Goal: Task Accomplishment & Management: Use online tool/utility

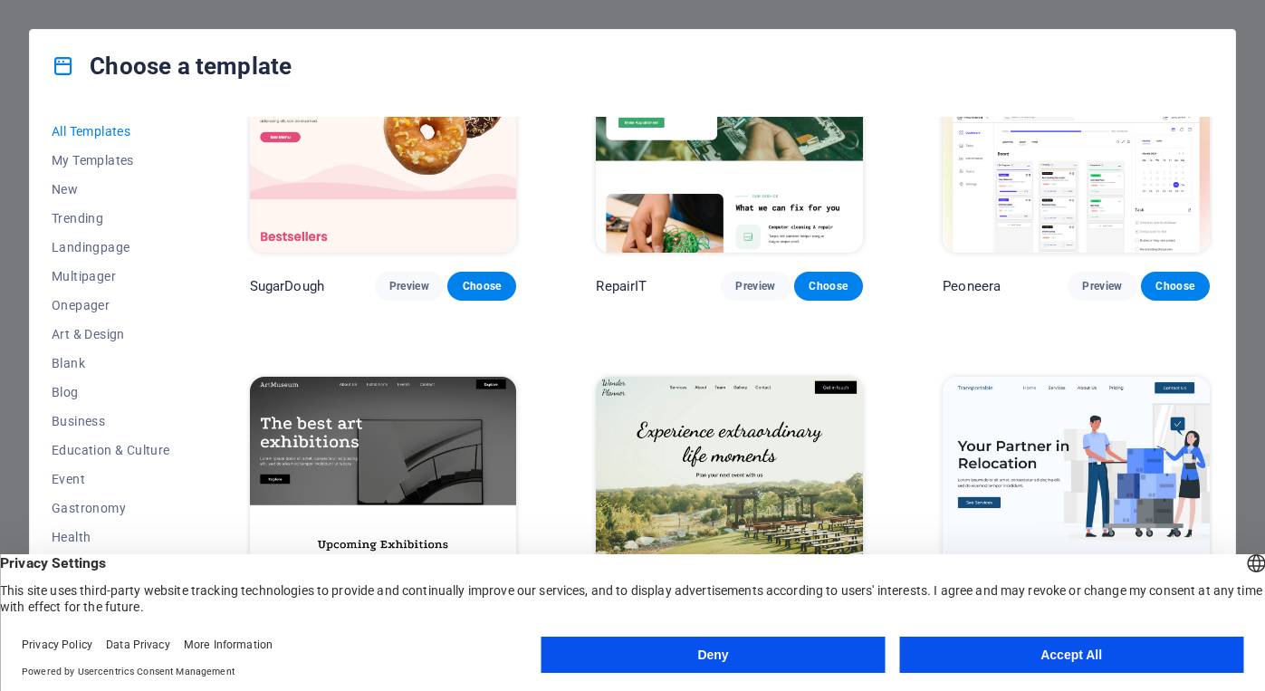
scroll to position [116, 0]
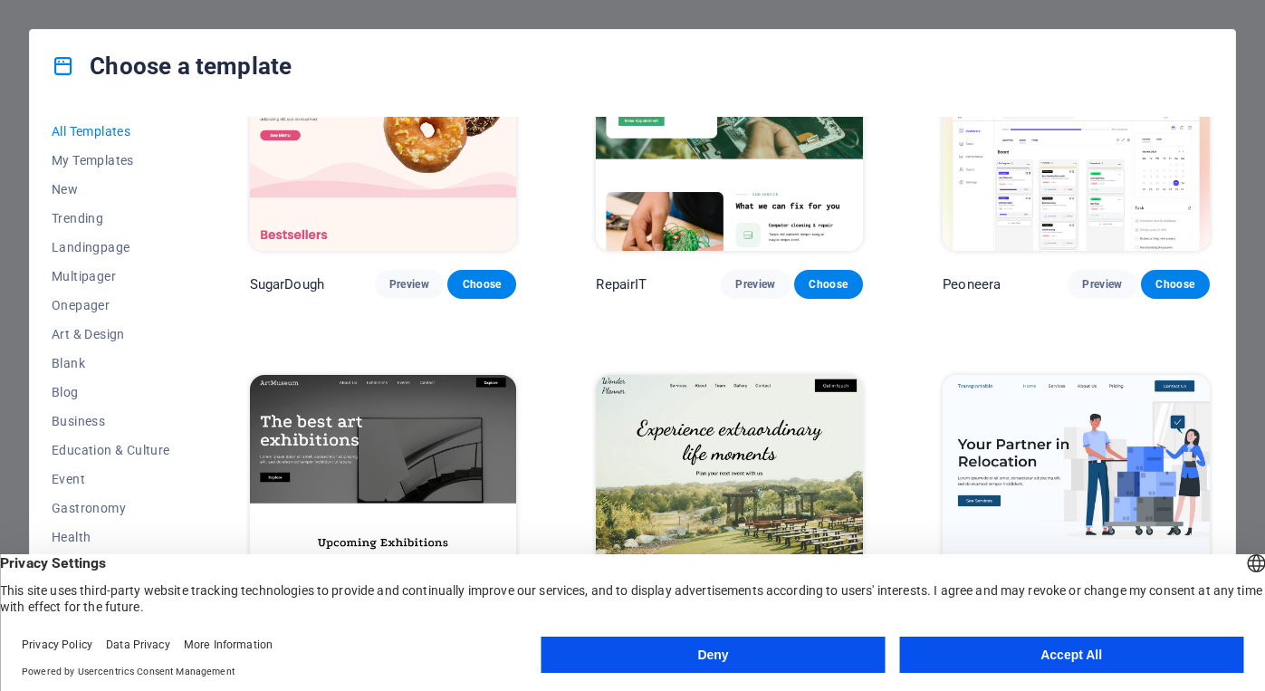
click at [999, 649] on button "Accept All" at bounding box center [1071, 654] width 344 height 36
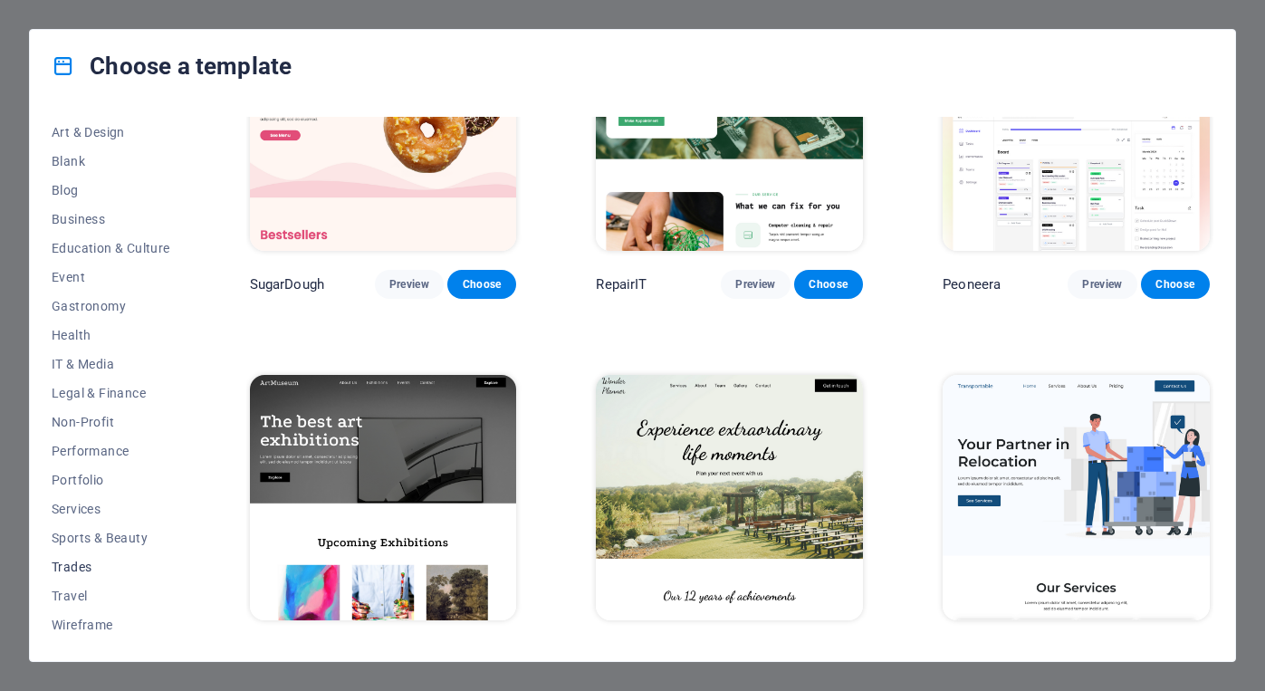
scroll to position [202, 0]
click at [116, 534] on span "Sports & Beauty" at bounding box center [111, 538] width 119 height 14
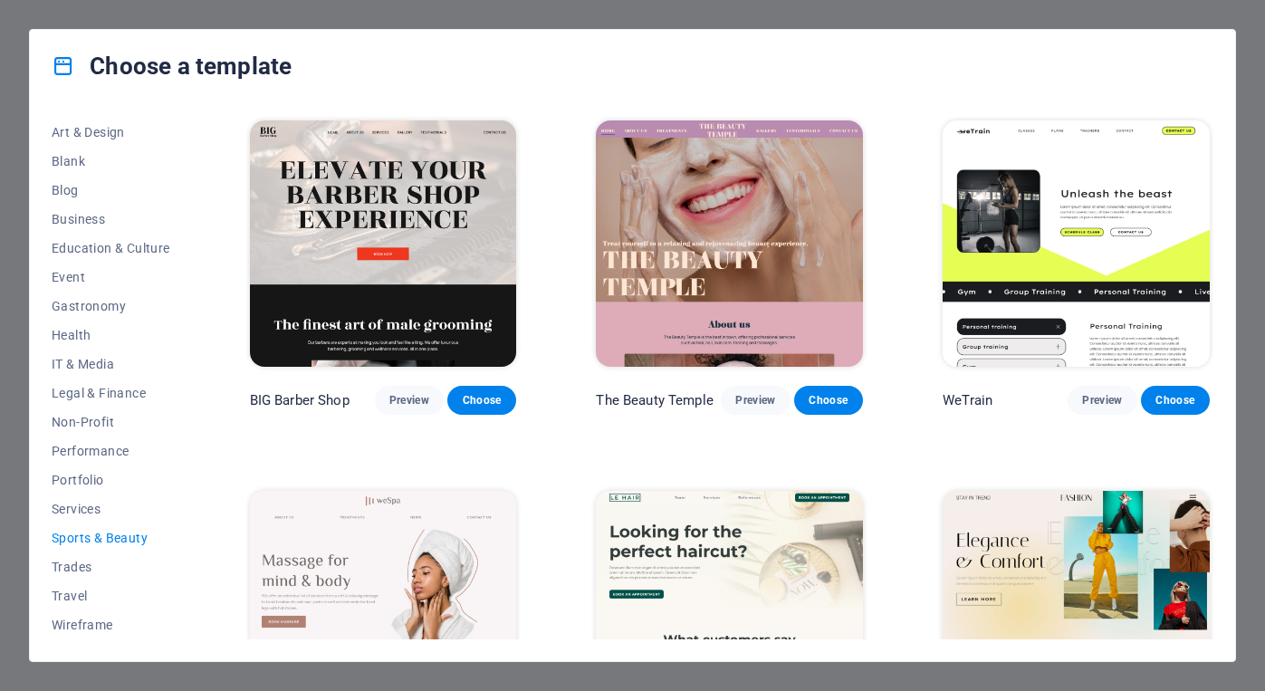
scroll to position [0, 0]
click at [487, 395] on span "Choose" at bounding box center [482, 400] width 40 height 14
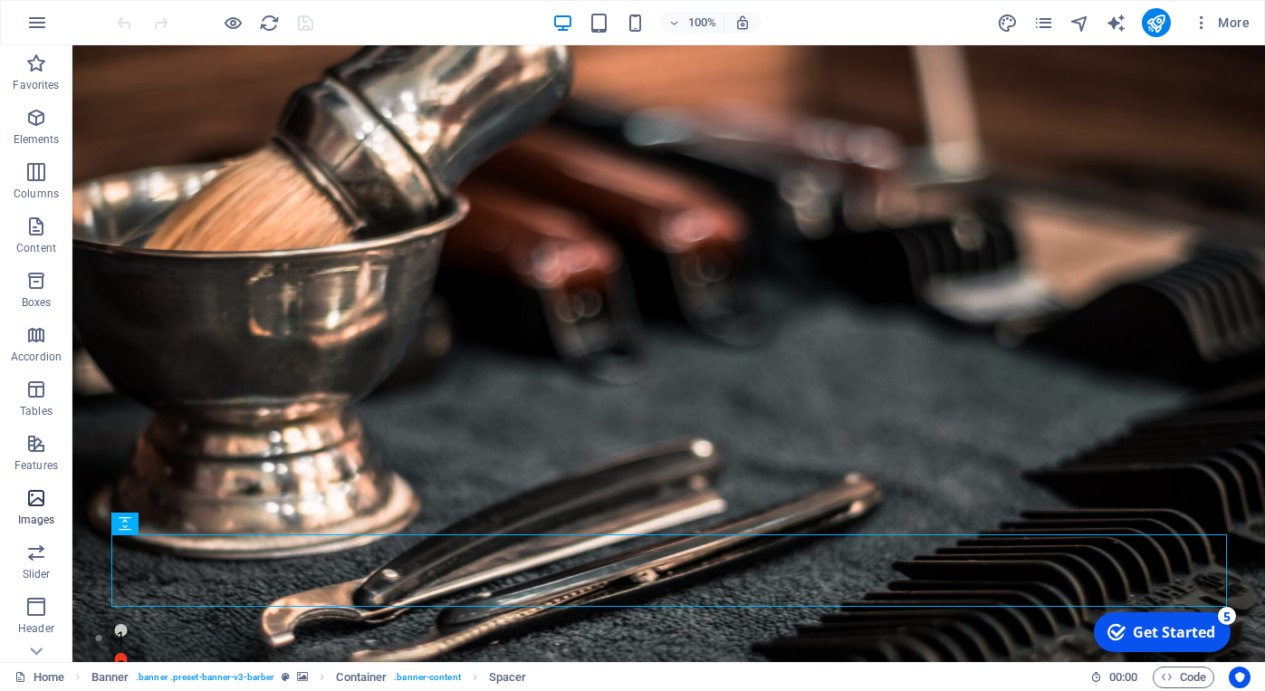
click at [35, 494] on icon "button" at bounding box center [36, 498] width 22 height 22
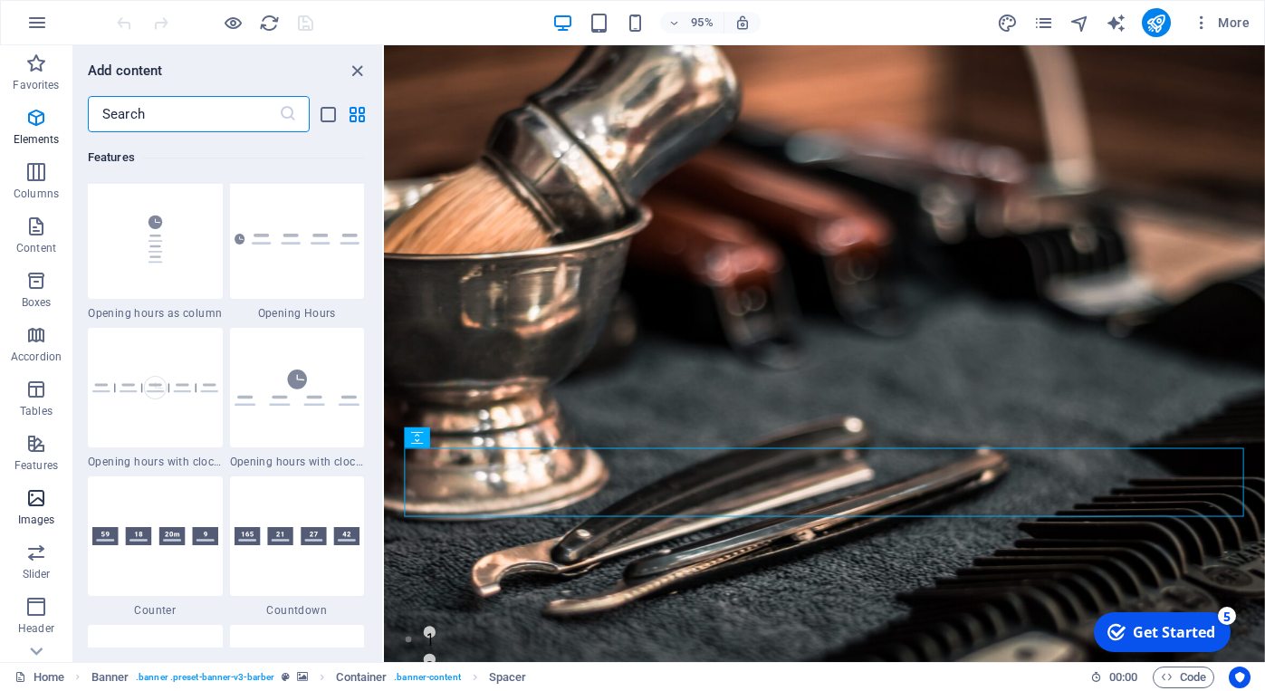
scroll to position [9180, 0]
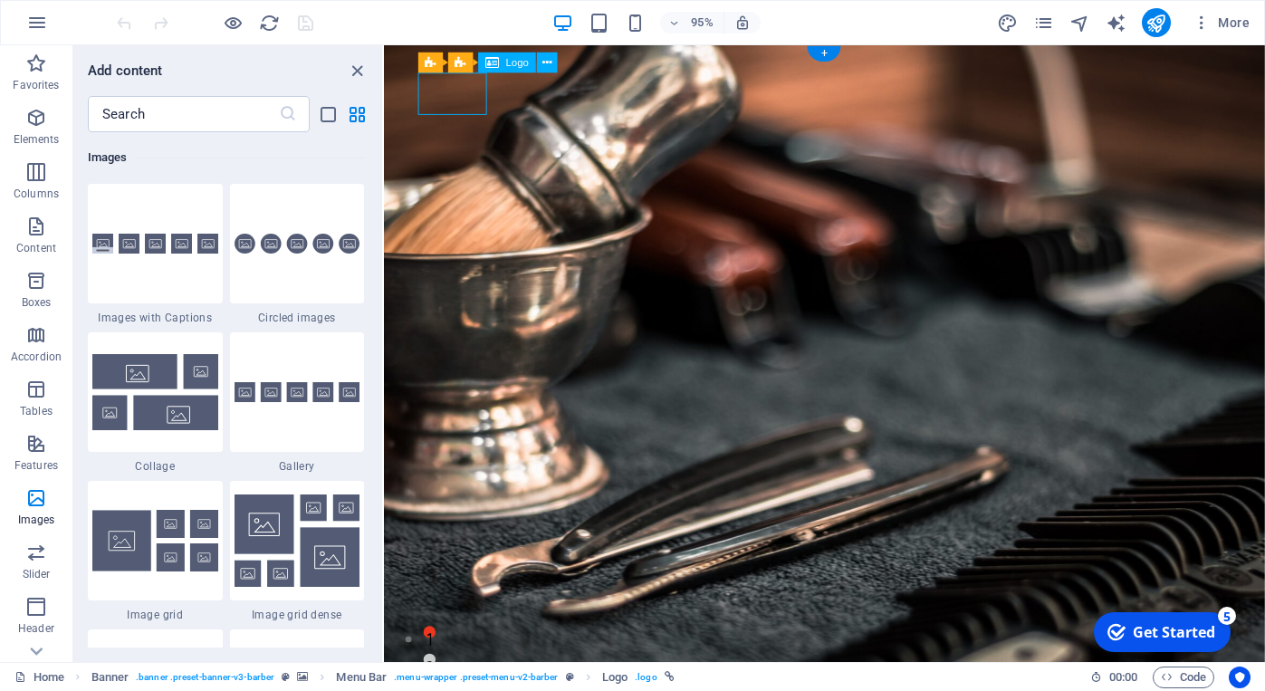
select select "px"
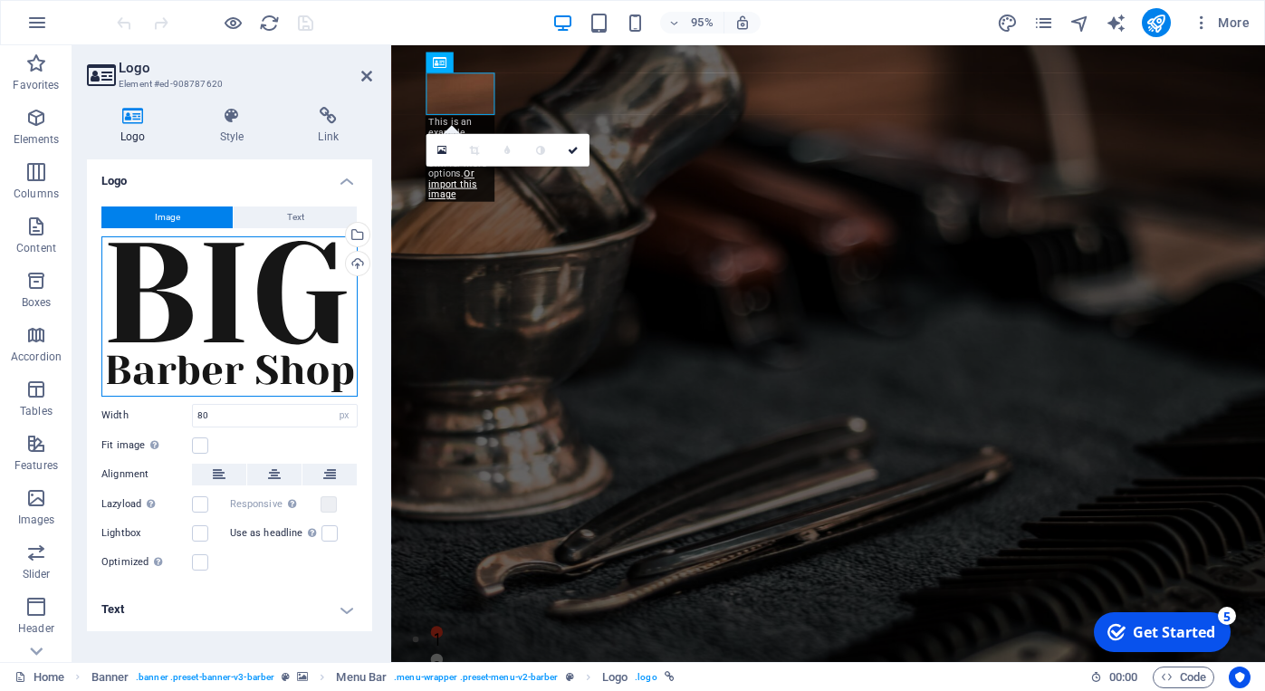
click at [342, 343] on div "Drag files here, click to choose files or select files from Files or our free s…" at bounding box center [229, 316] width 256 height 160
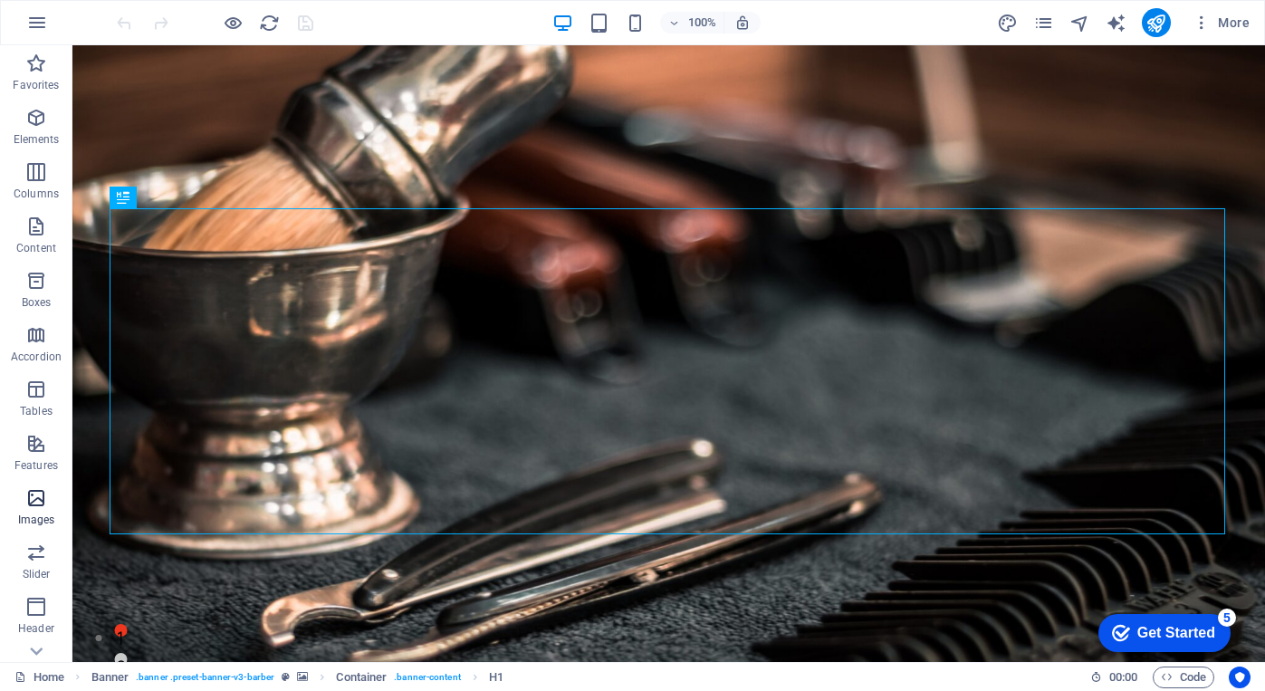
click at [46, 502] on icon "button" at bounding box center [36, 498] width 22 height 22
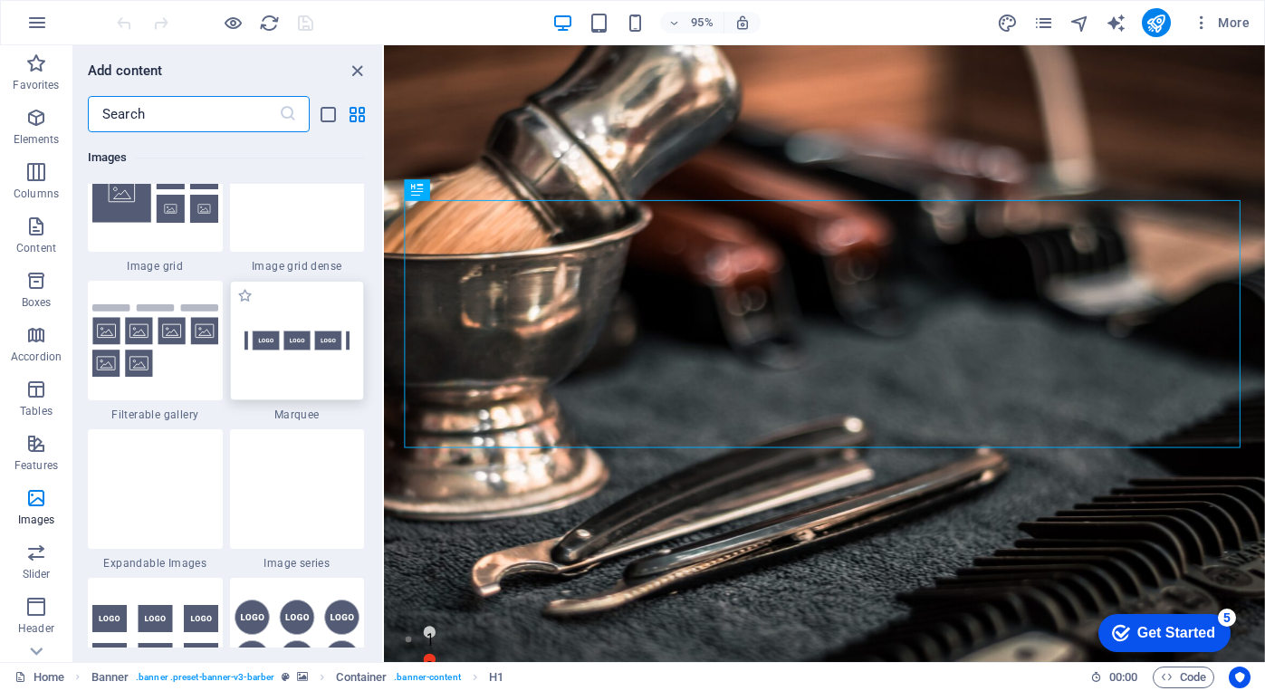
scroll to position [9527, 0]
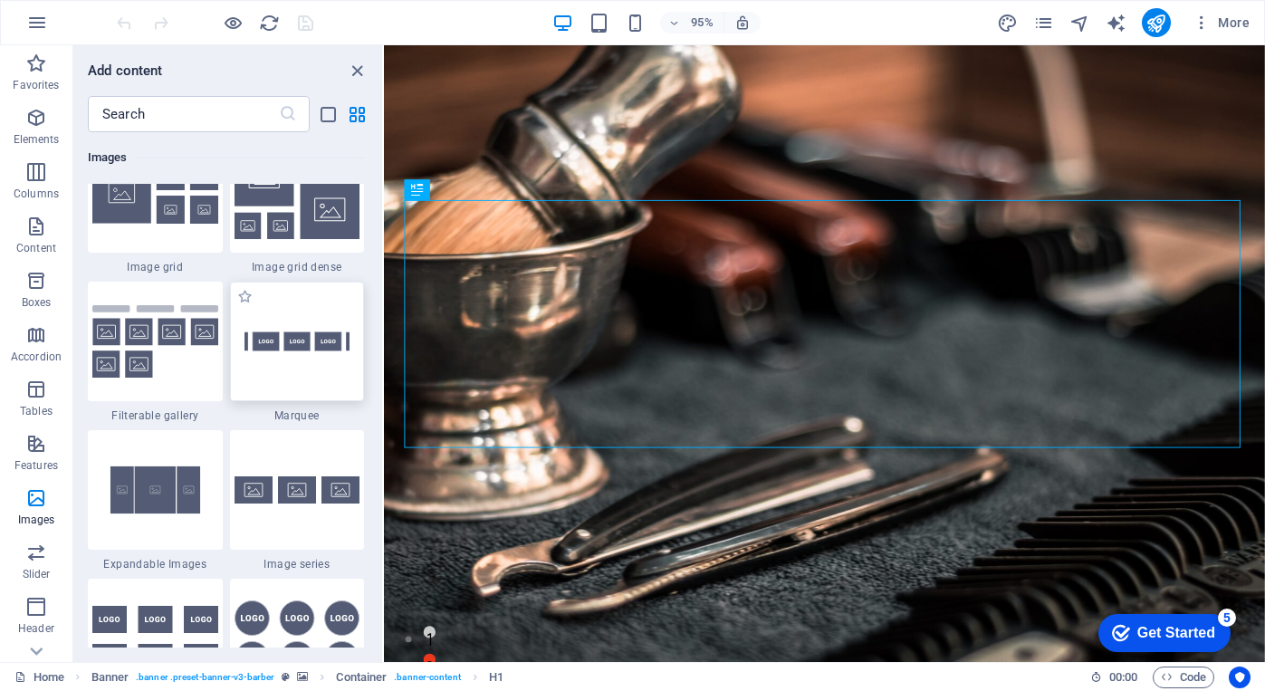
click at [282, 359] on img at bounding box center [297, 341] width 126 height 83
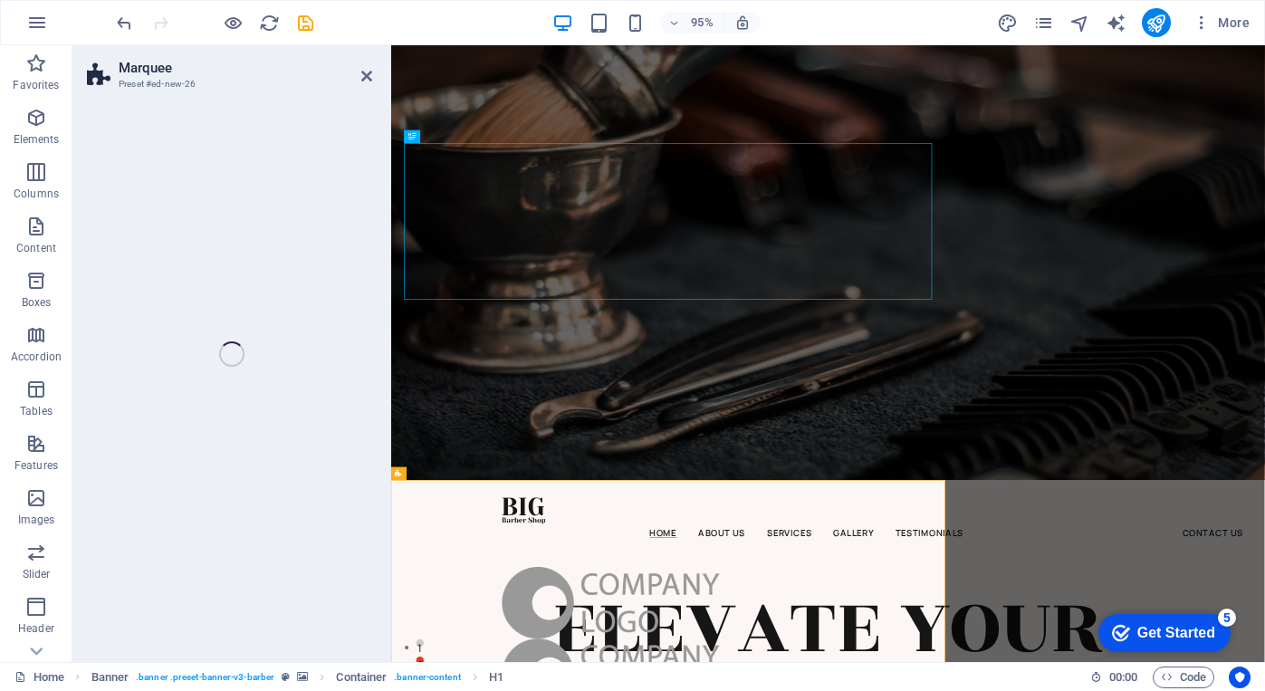
scroll to position [617, 0]
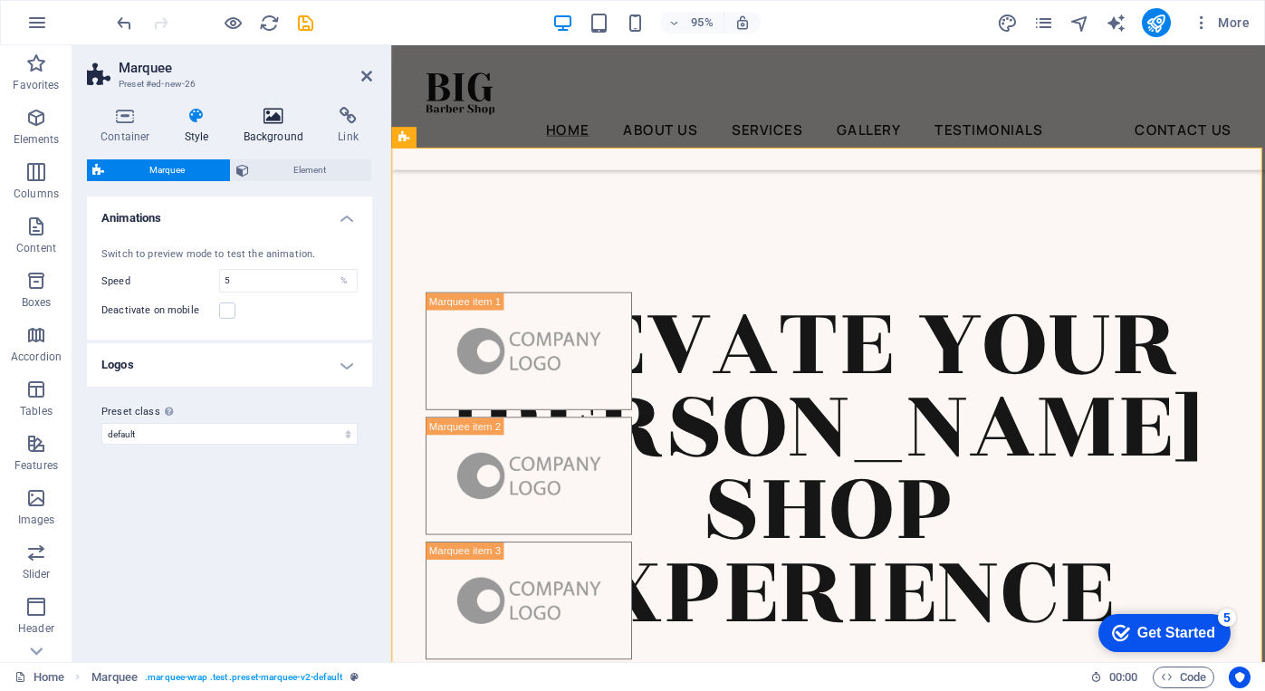
click at [287, 122] on icon at bounding box center [274, 116] width 88 height 18
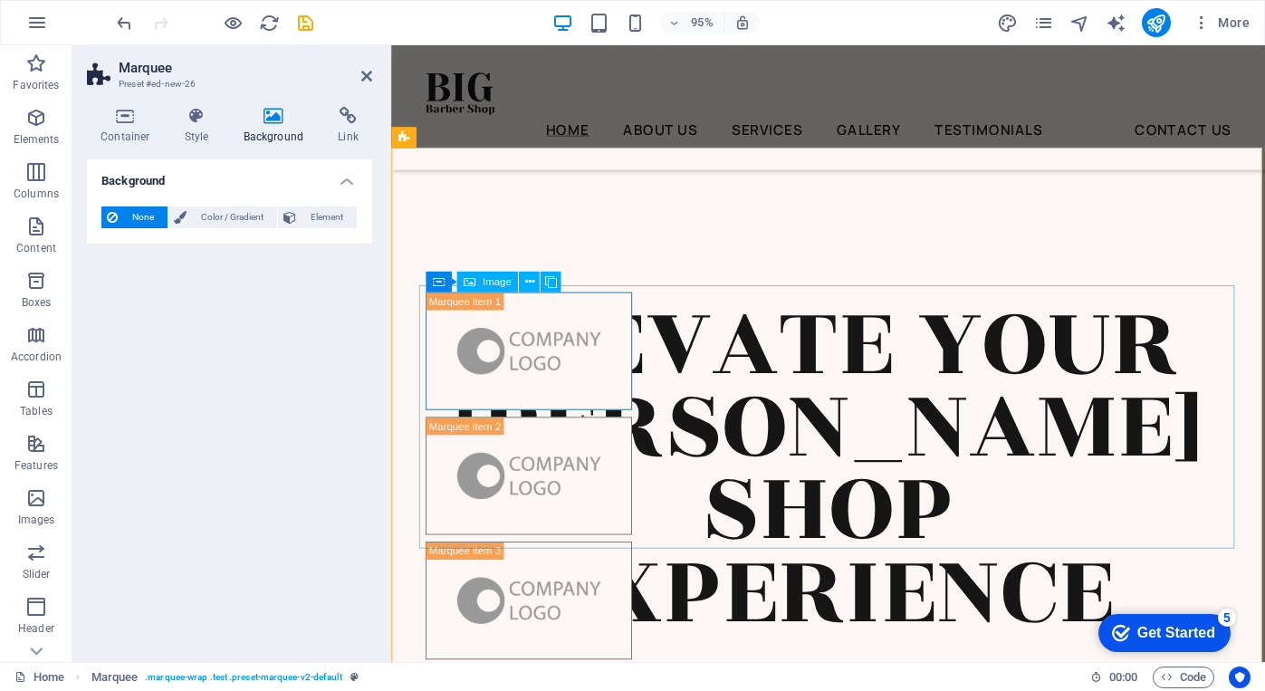
click at [491, 287] on span "Image" at bounding box center [497, 282] width 29 height 10
click at [362, 69] on link at bounding box center [366, 76] width 11 height 15
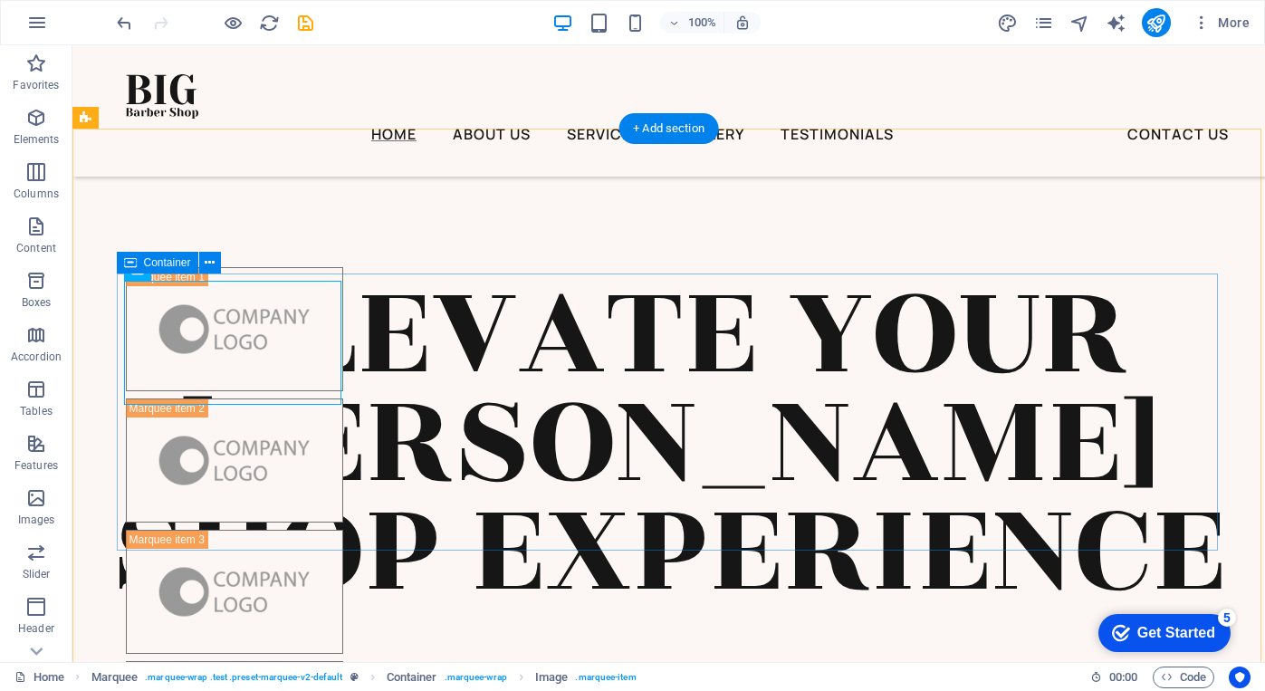
scroll to position [658, 0]
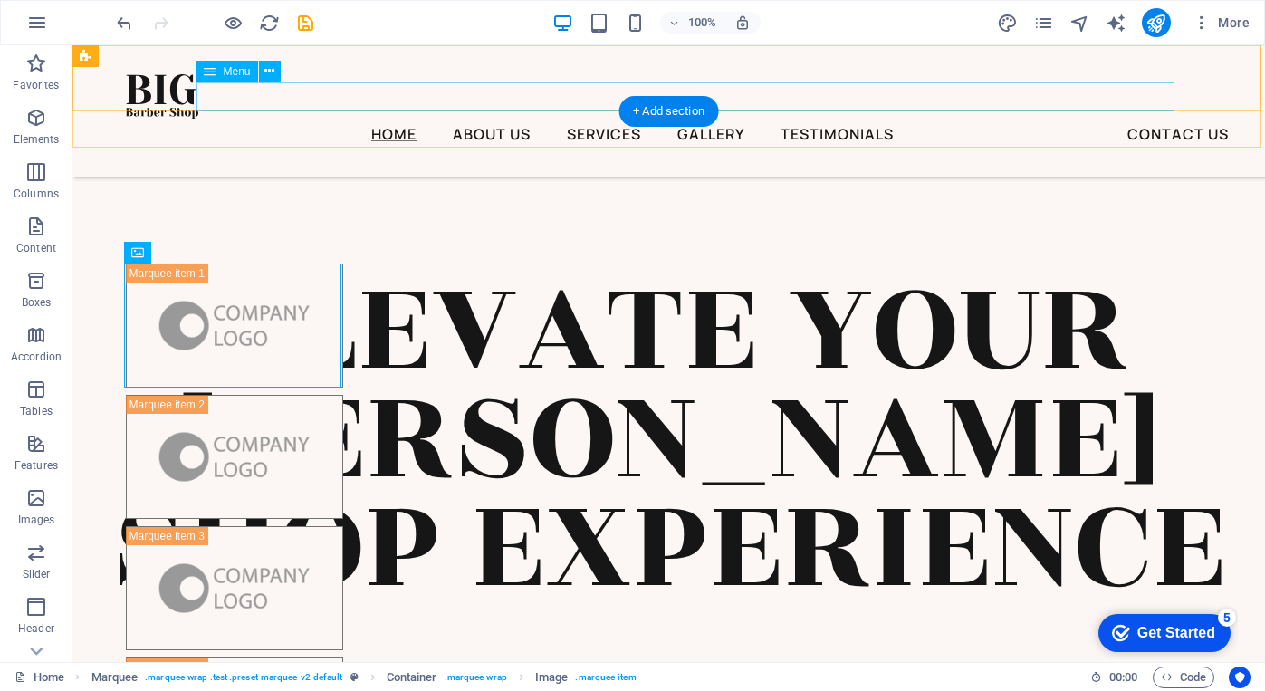
click at [418, 119] on nav "Home About Us Services Gallery Testimonials Contact Us" at bounding box center [651, 133] width 1050 height 29
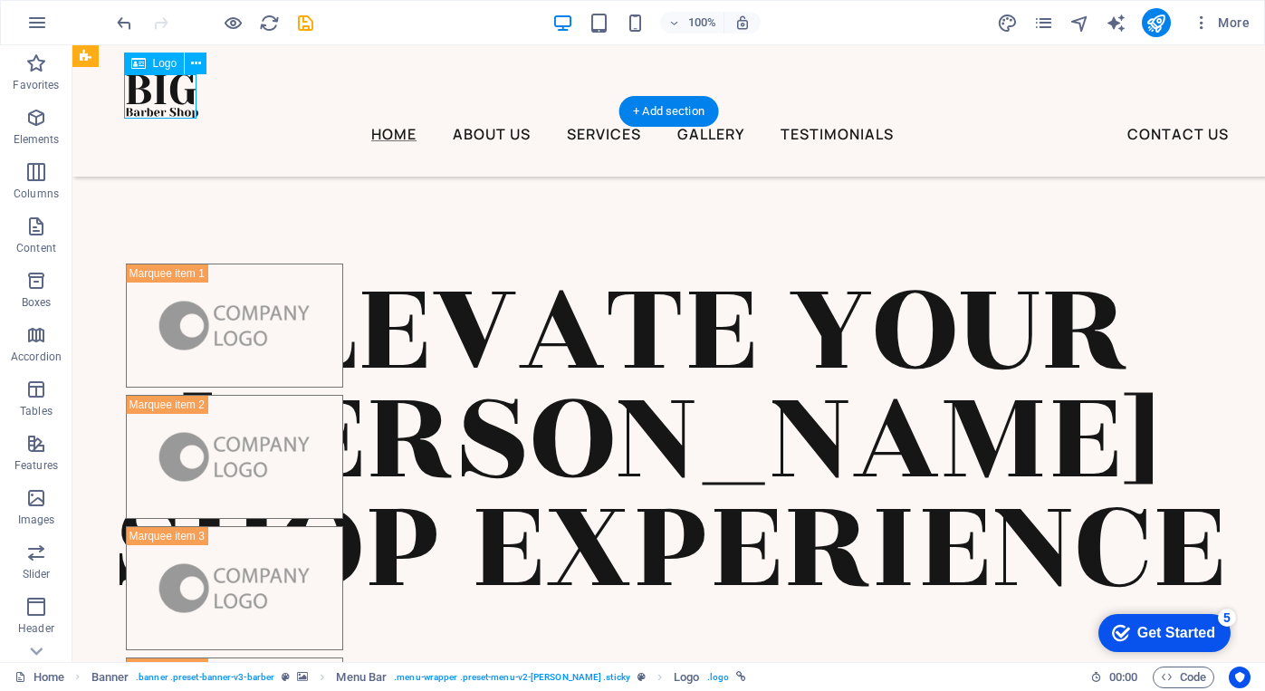
click at [191, 64] on icon at bounding box center [196, 63] width 10 height 19
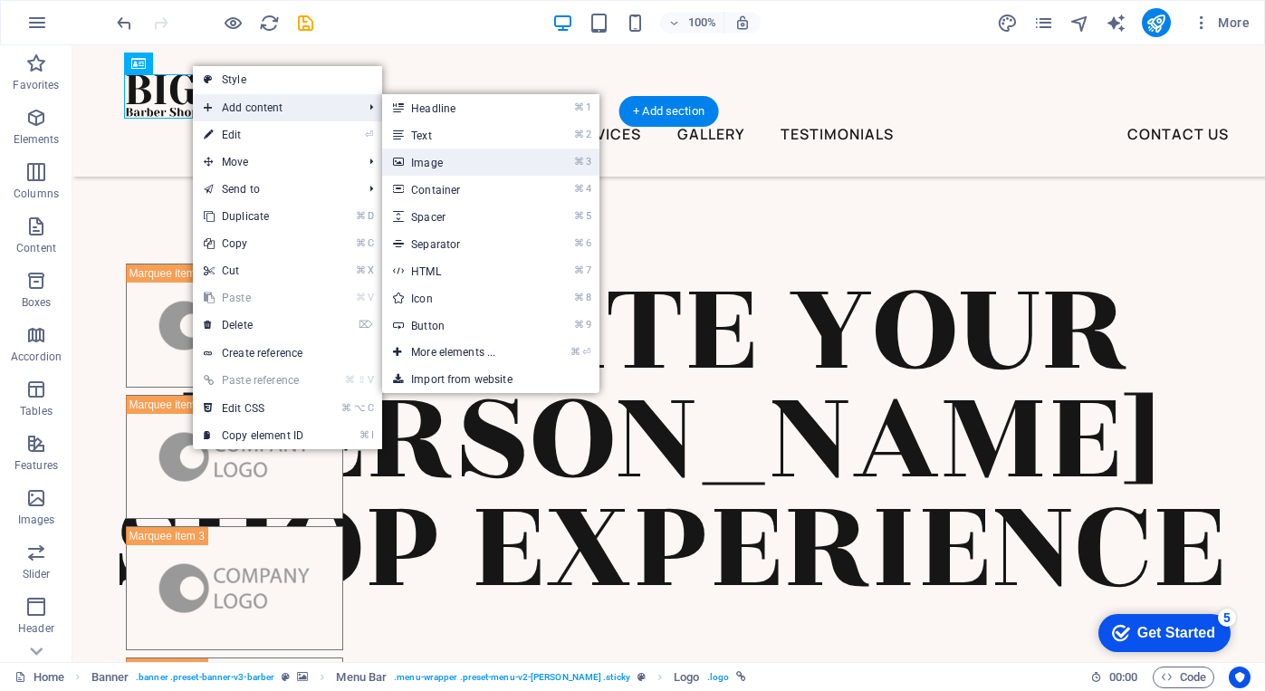
click at [445, 158] on link "⌘ 3 Image" at bounding box center [456, 161] width 149 height 27
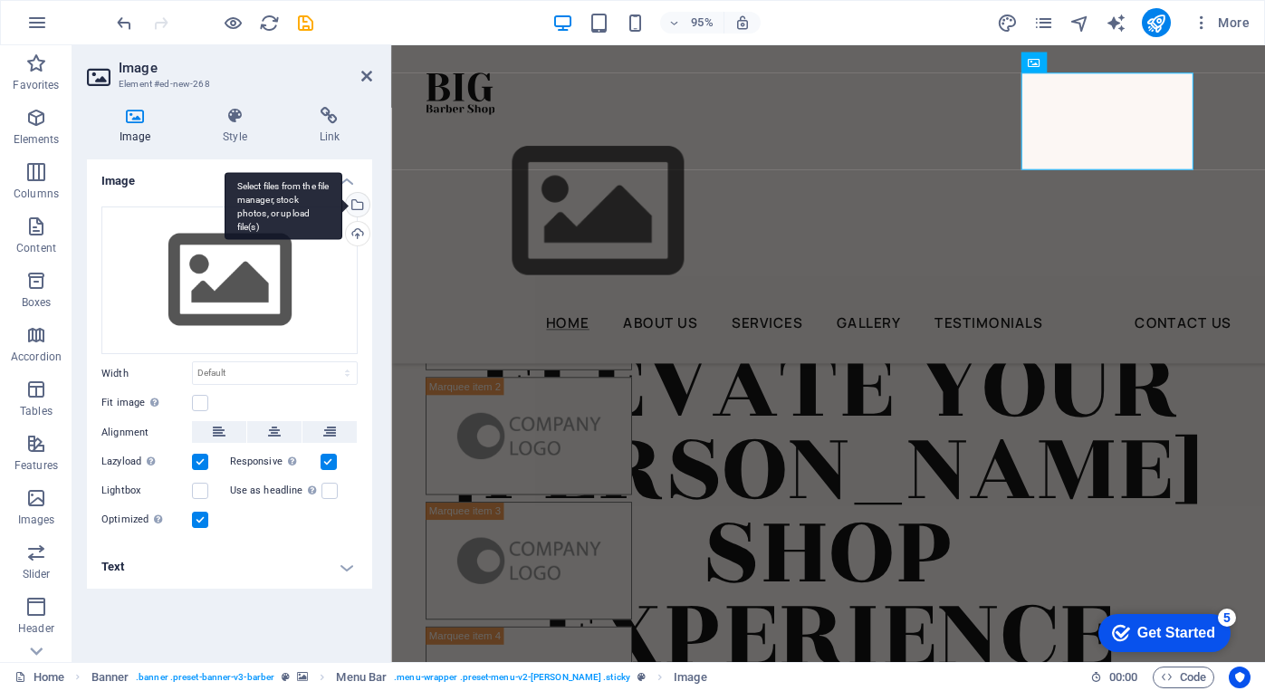
click at [342, 206] on div "Select files from the file manager, stock photos, or upload file(s)" at bounding box center [284, 206] width 118 height 68
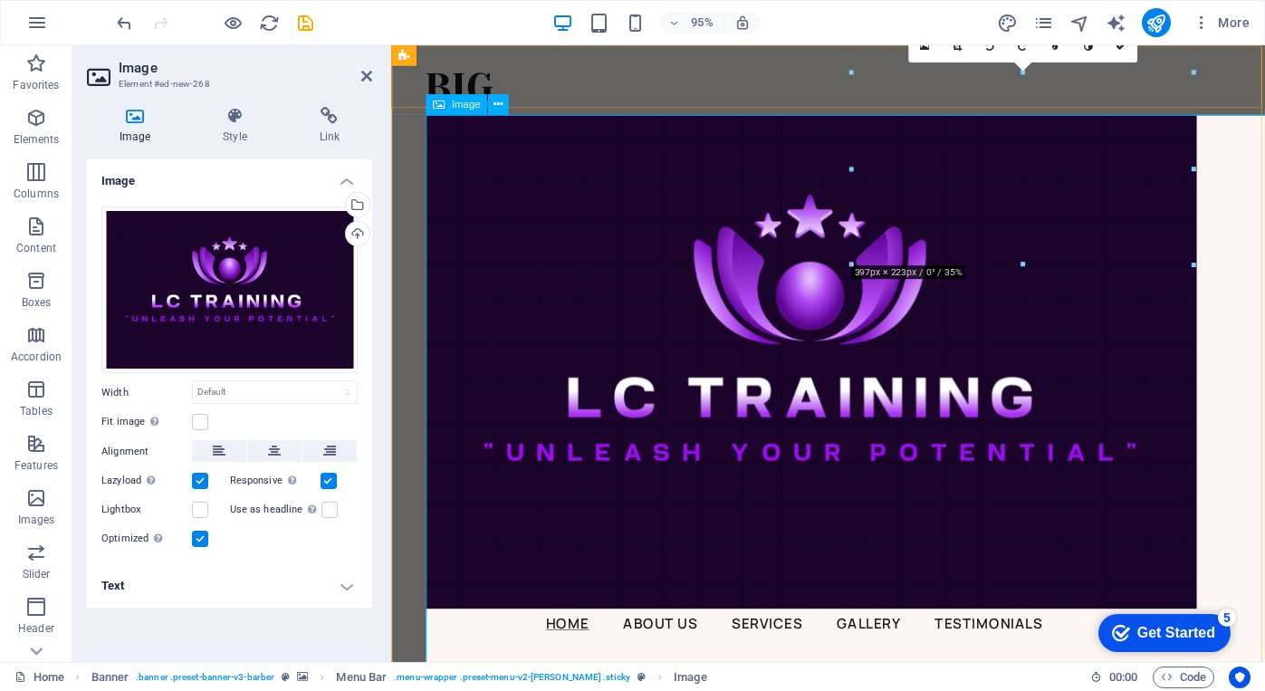
click at [670, 319] on figure at bounding box center [832, 379] width 811 height 520
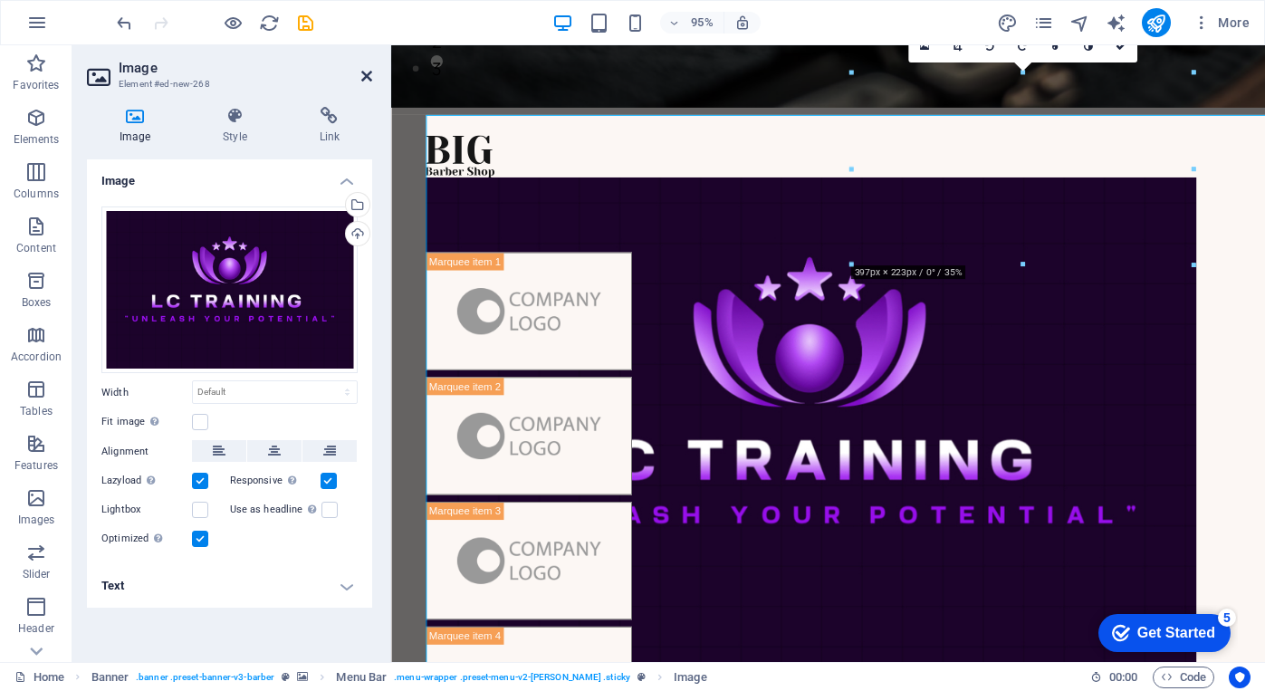
click at [366, 81] on icon at bounding box center [366, 76] width 11 height 14
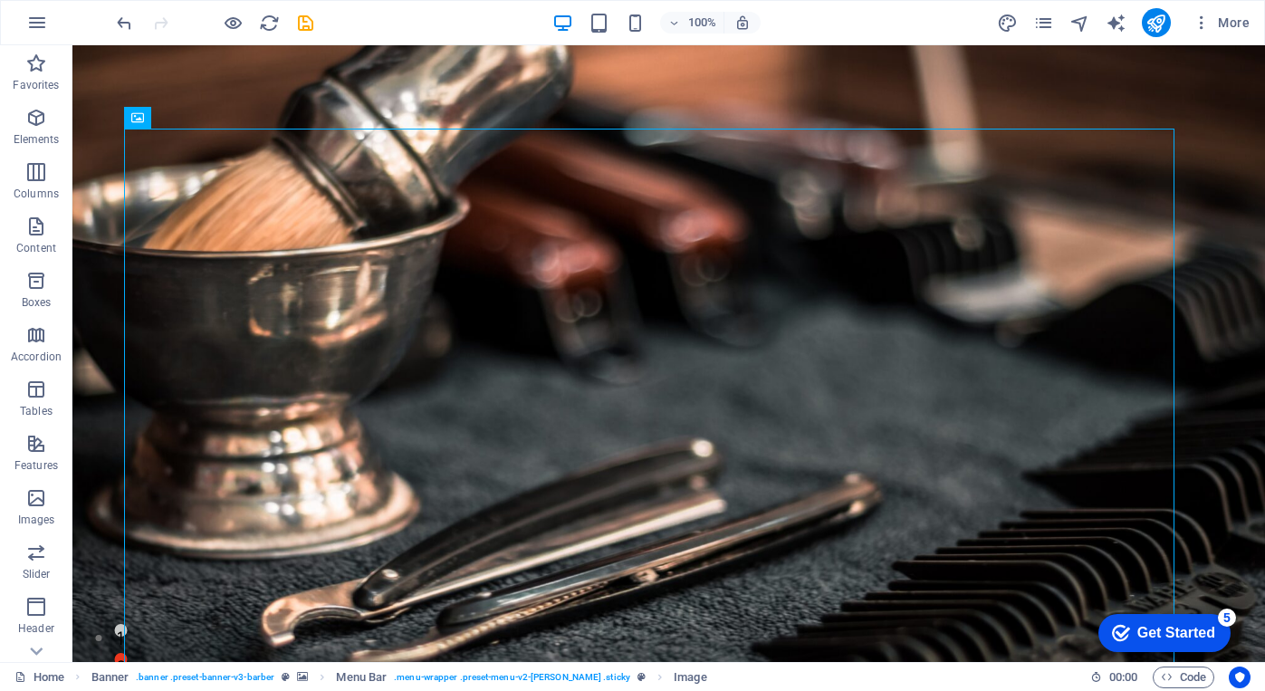
scroll to position [0, 0]
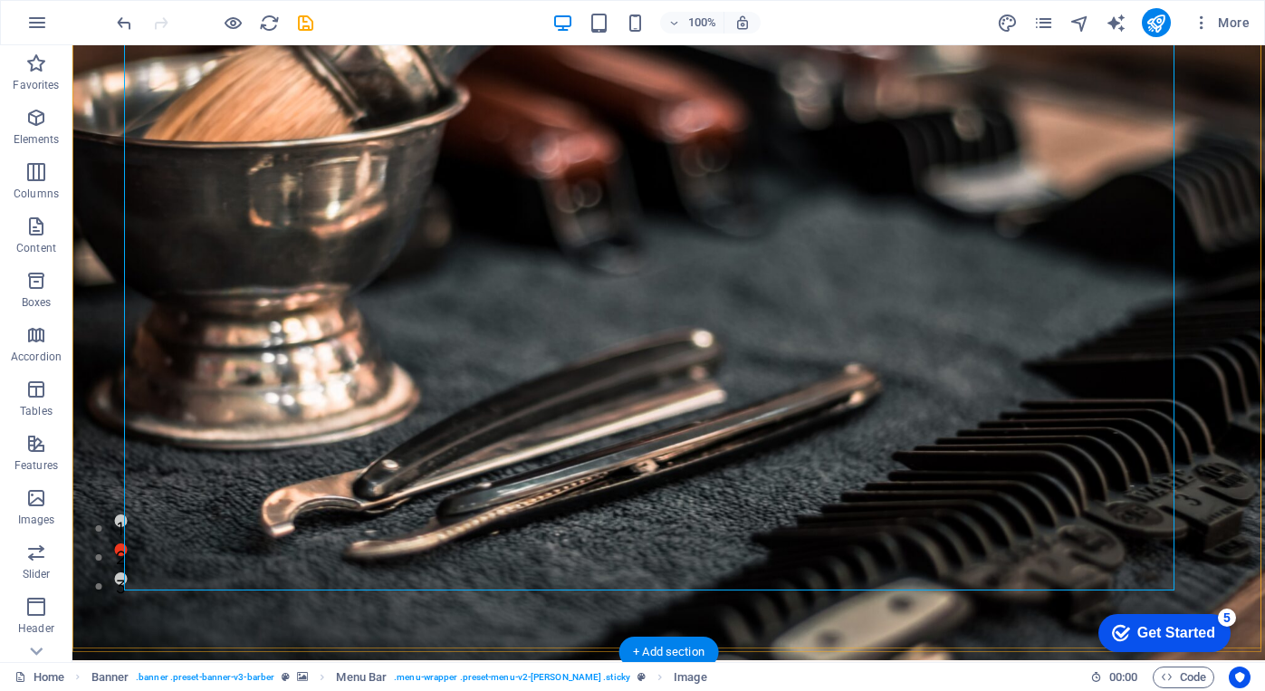
scroll to position [118, 0]
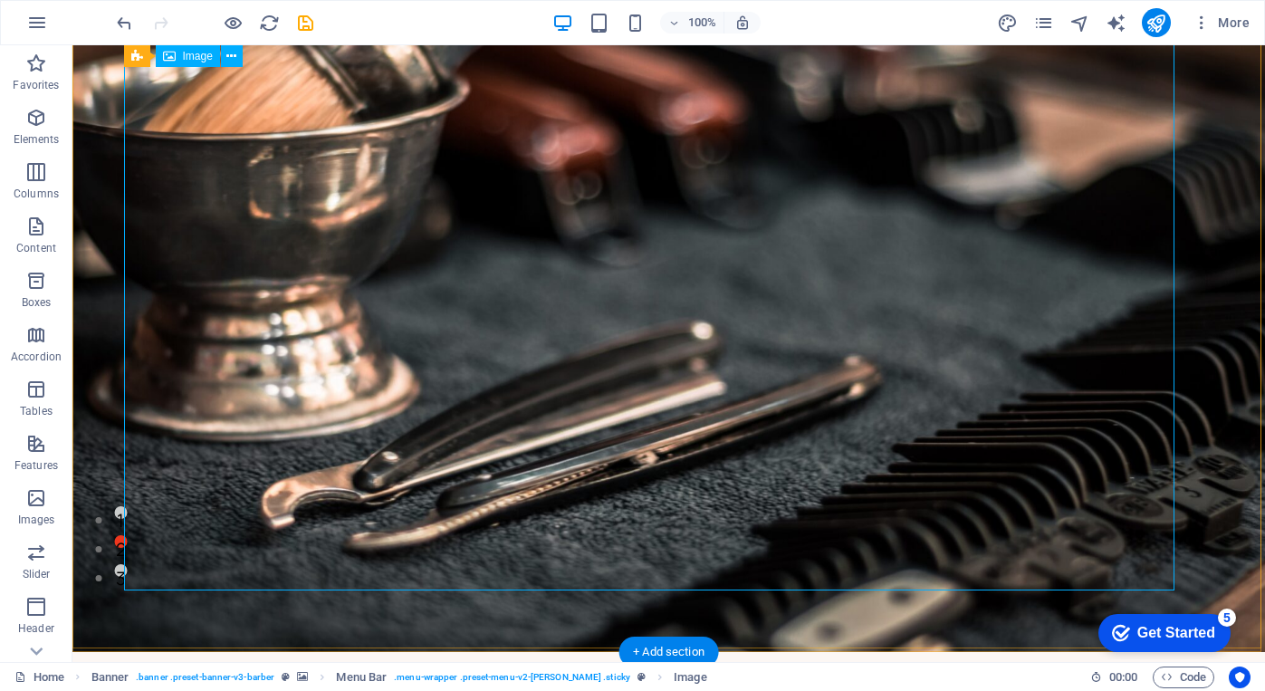
drag, startPoint x: 1043, startPoint y: 581, endPoint x: 944, endPoint y: 477, distance: 143.4
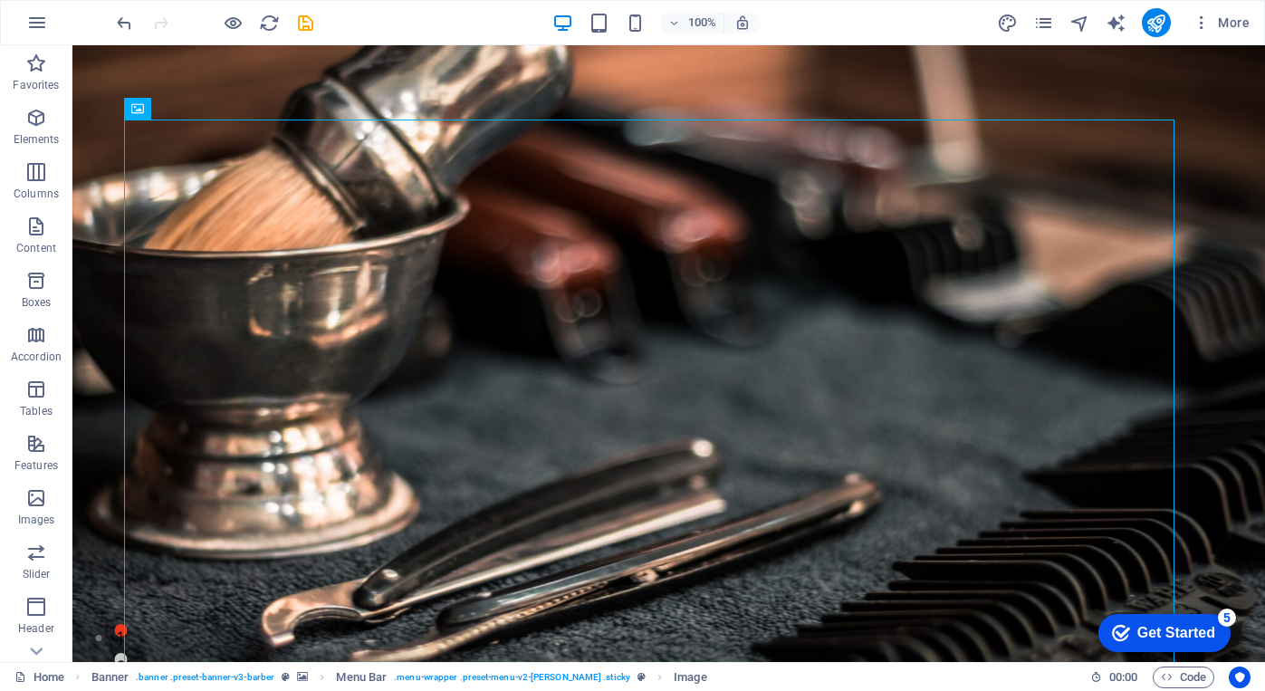
scroll to position [0, 0]
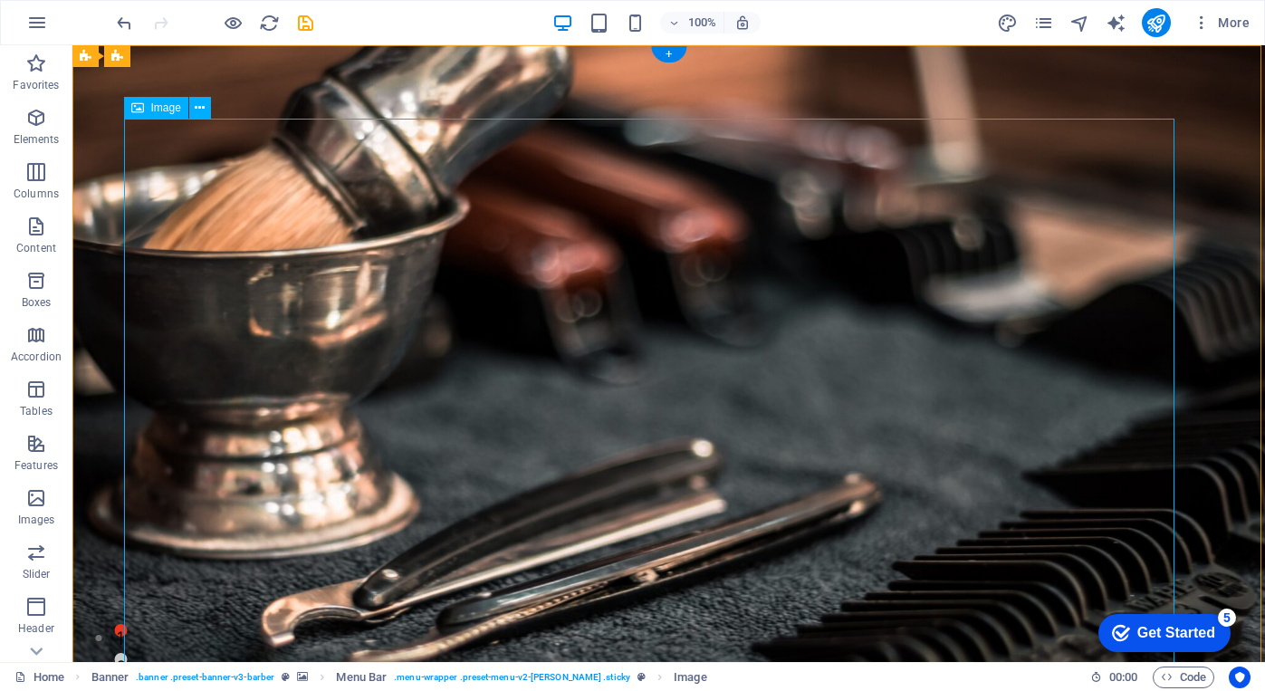
click at [201, 106] on icon at bounding box center [200, 108] width 10 height 19
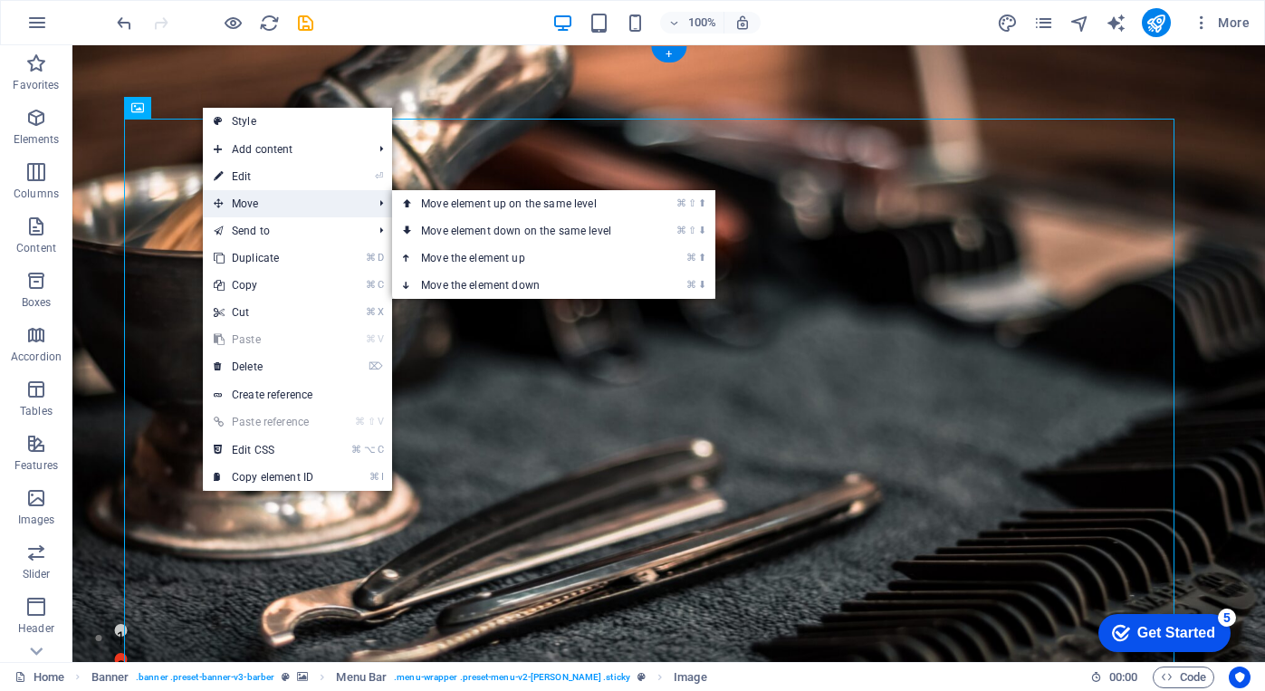
click at [319, 198] on span "Move" at bounding box center [284, 203] width 162 height 27
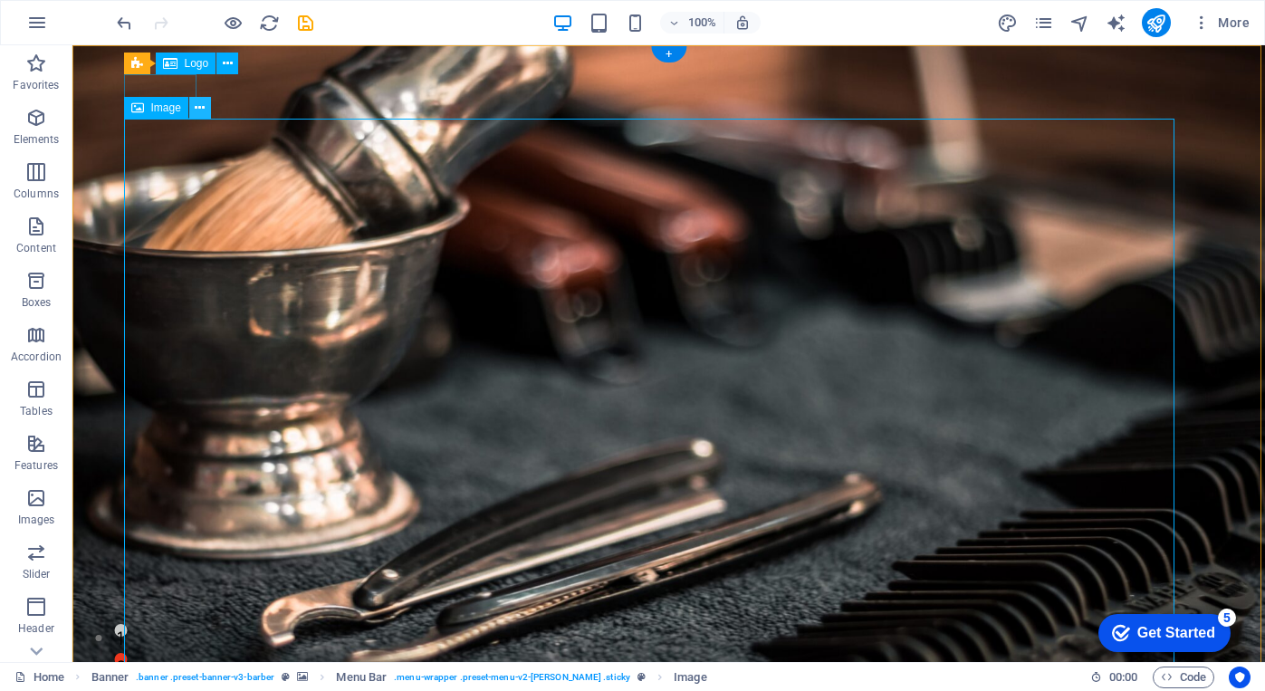
click at [200, 111] on icon at bounding box center [200, 108] width 10 height 19
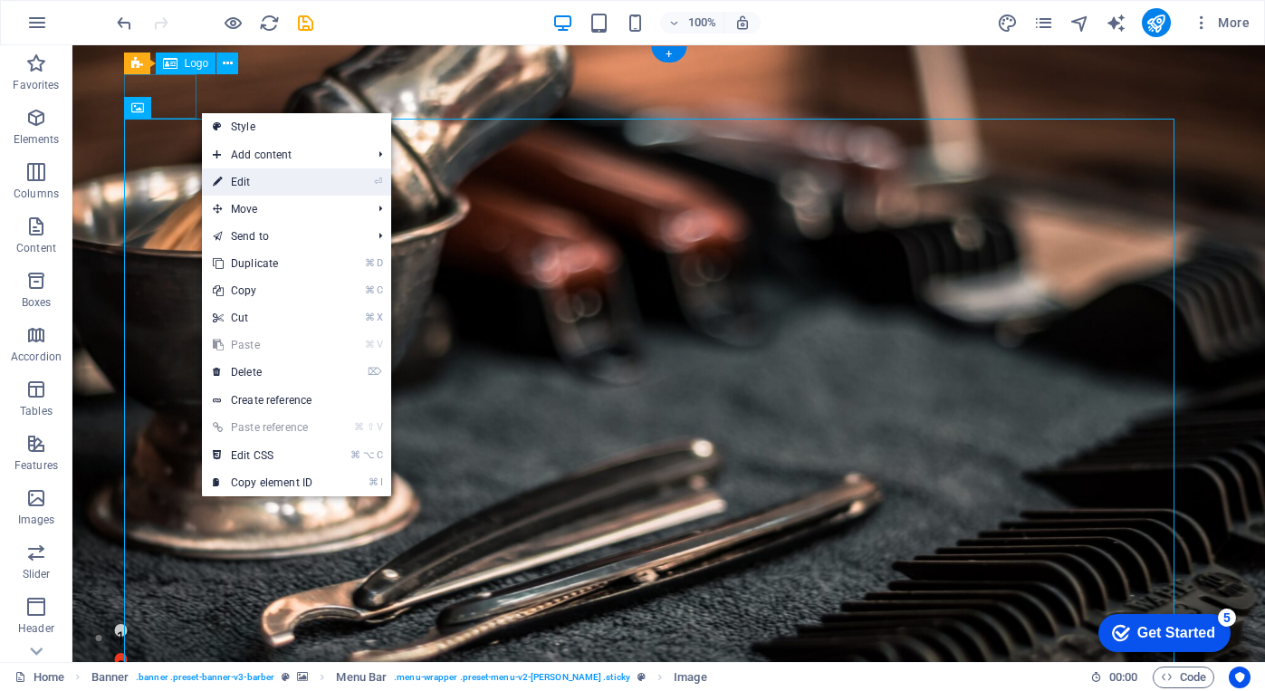
click at [251, 176] on link "⏎ Edit" at bounding box center [262, 181] width 121 height 27
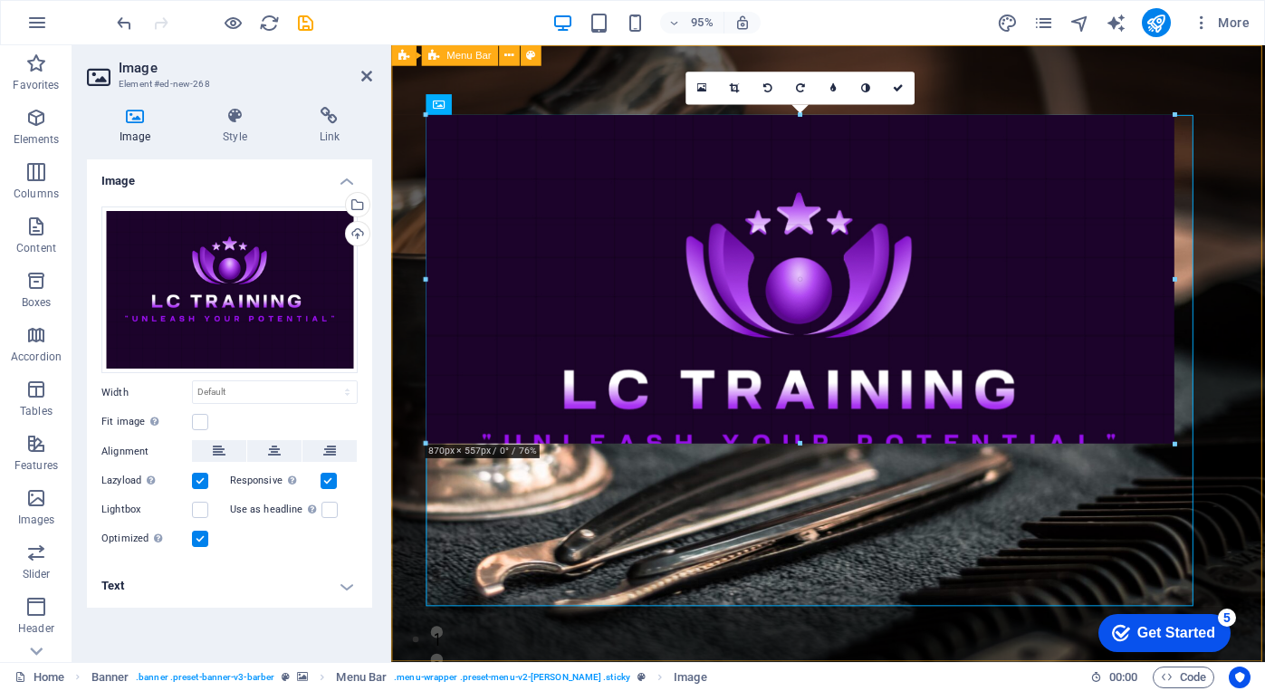
drag, startPoint x: 425, startPoint y: 603, endPoint x: 712, endPoint y: 358, distance: 377.6
type input "860"
select select "px"
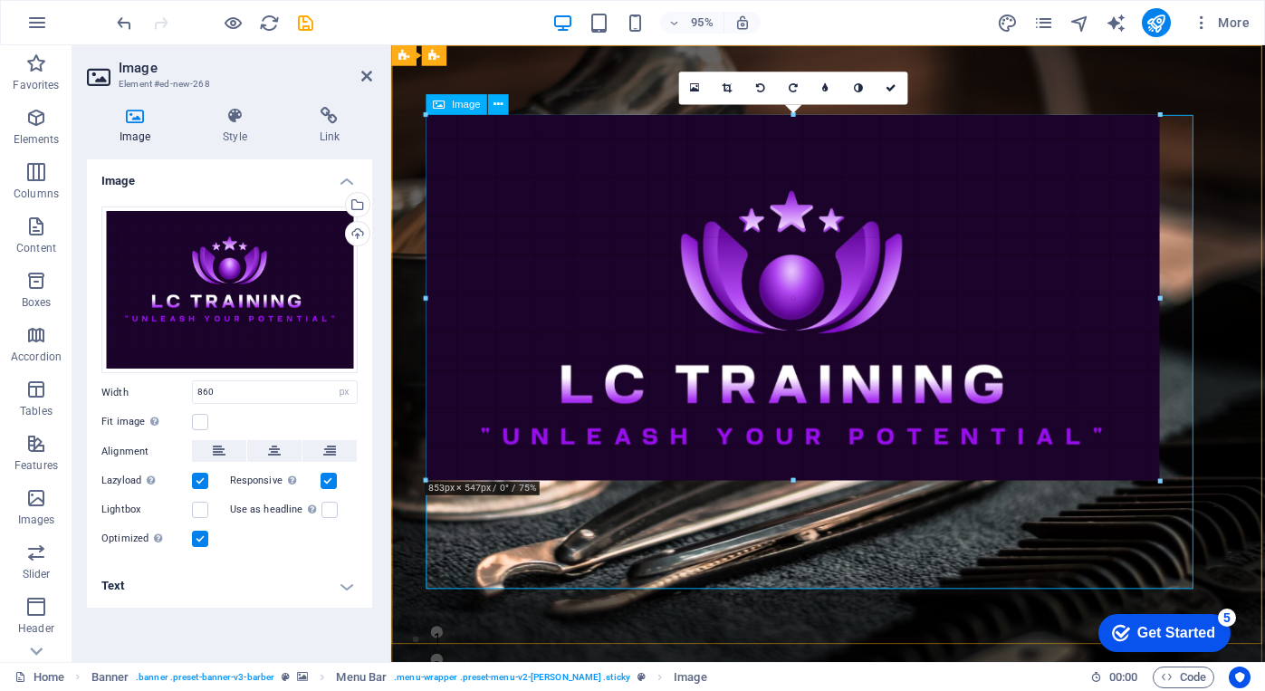
drag, startPoint x: 1163, startPoint y: 585, endPoint x: 937, endPoint y: 459, distance: 259.0
type input "849"
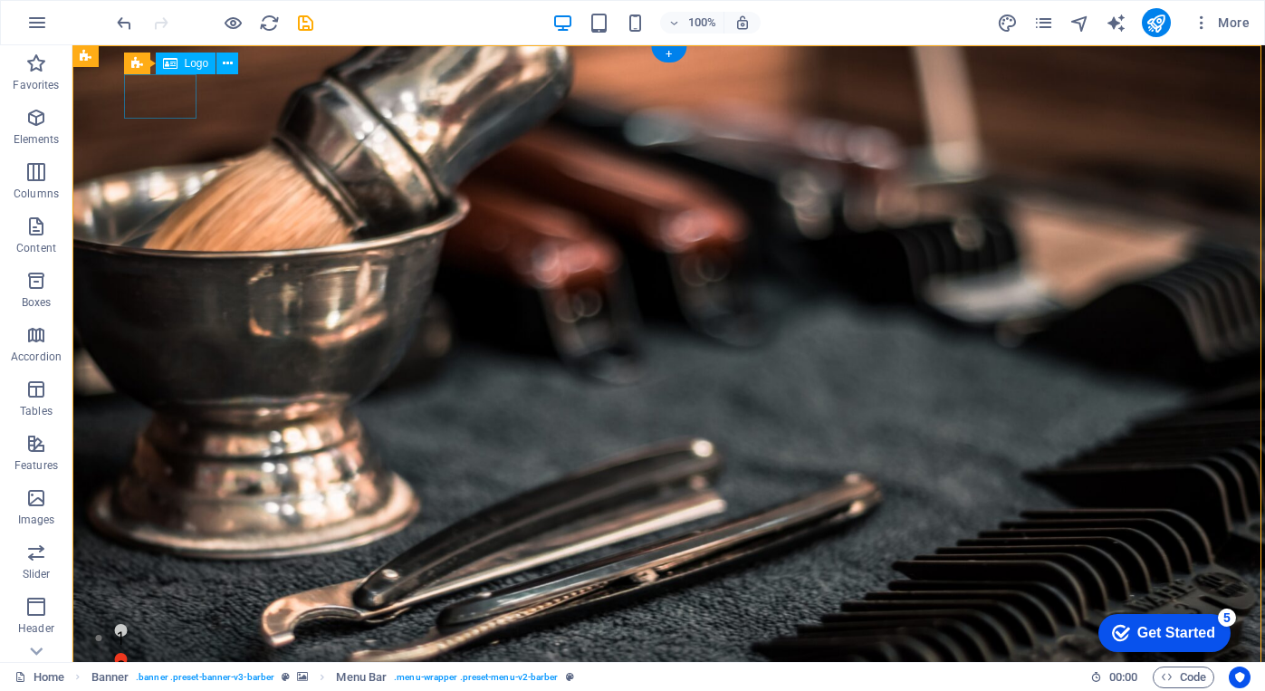
click at [225, 63] on icon at bounding box center [228, 63] width 10 height 19
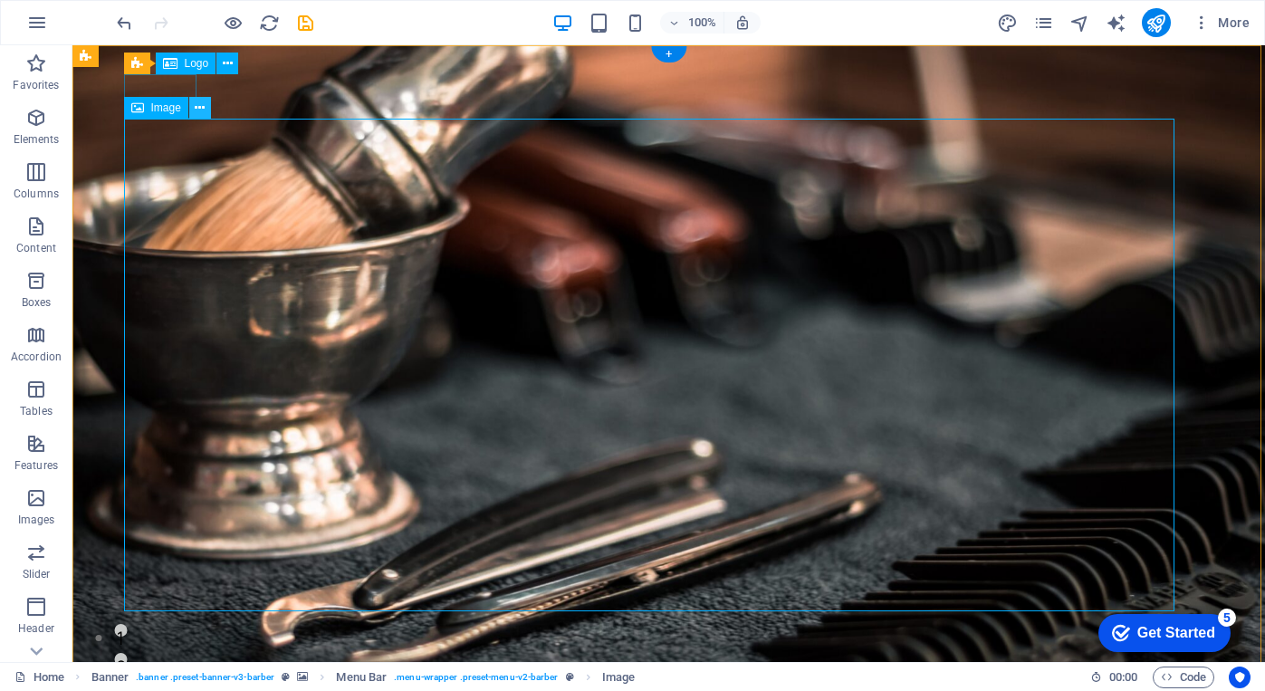
click at [196, 108] on icon at bounding box center [200, 108] width 10 height 19
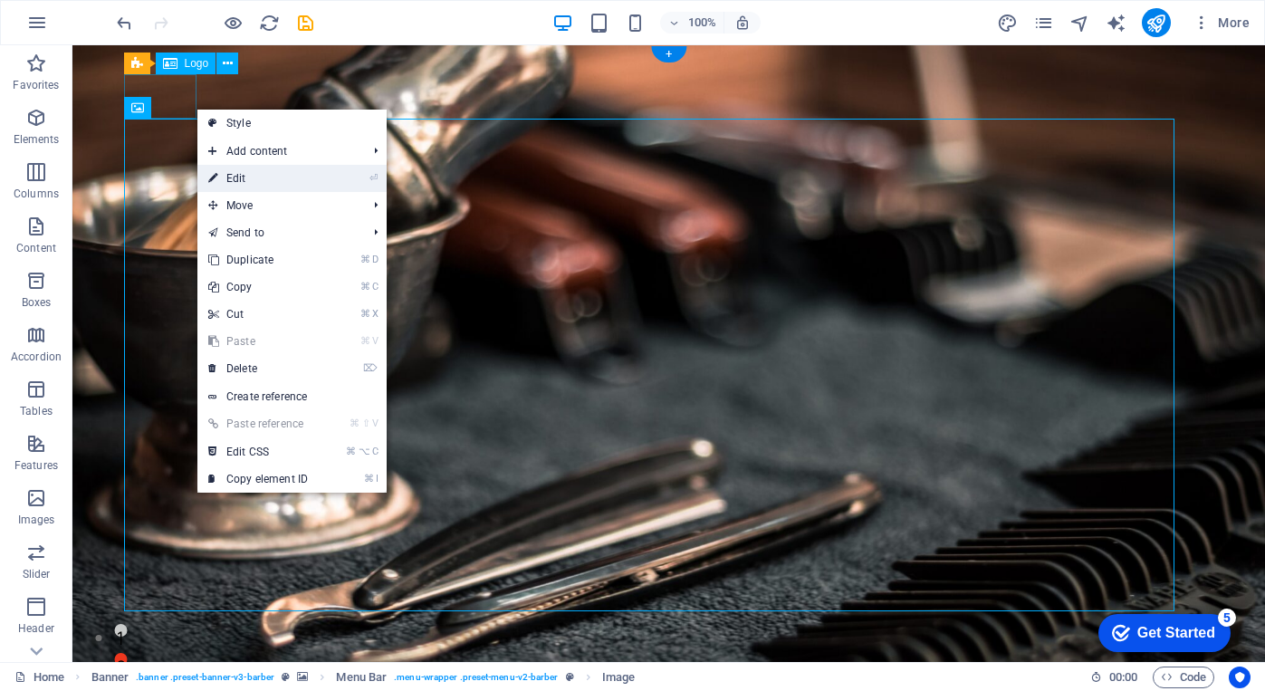
click at [333, 185] on li "⏎ Edit" at bounding box center [291, 178] width 189 height 27
click at [263, 185] on link "⏎ Edit" at bounding box center [257, 178] width 121 height 27
select select "px"
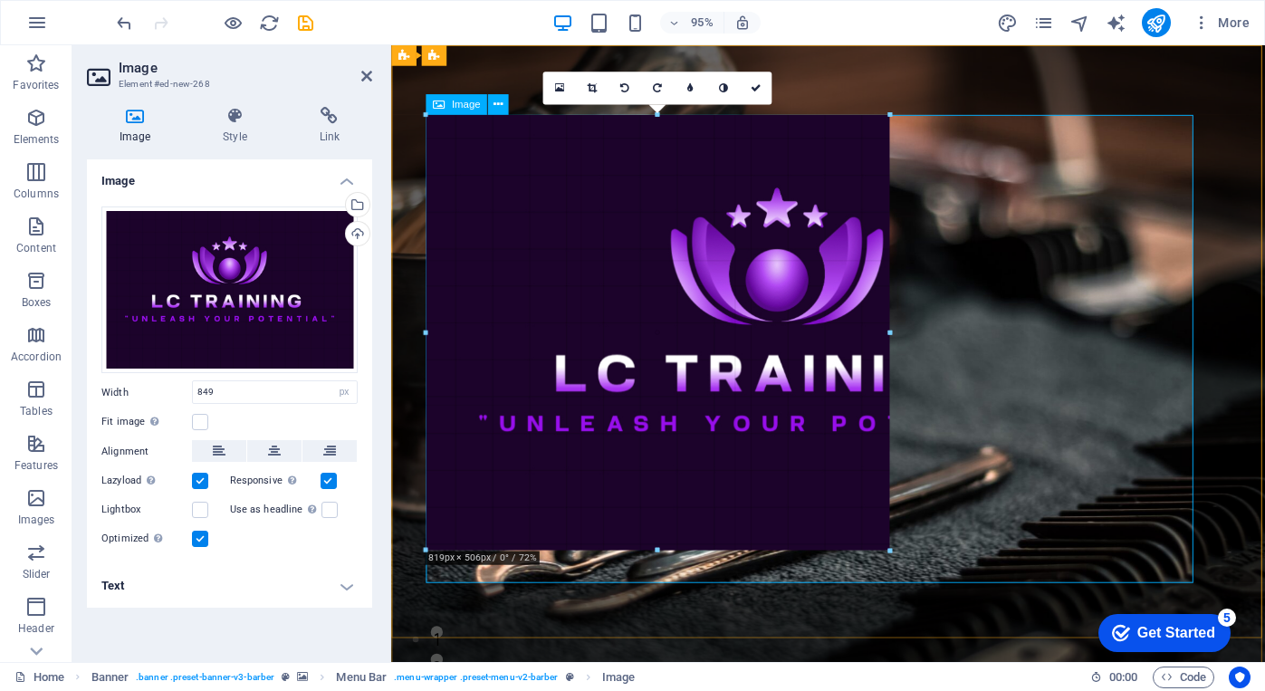
drag, startPoint x: 1155, startPoint y: 582, endPoint x: 695, endPoint y: 391, distance: 498.0
type input "795"
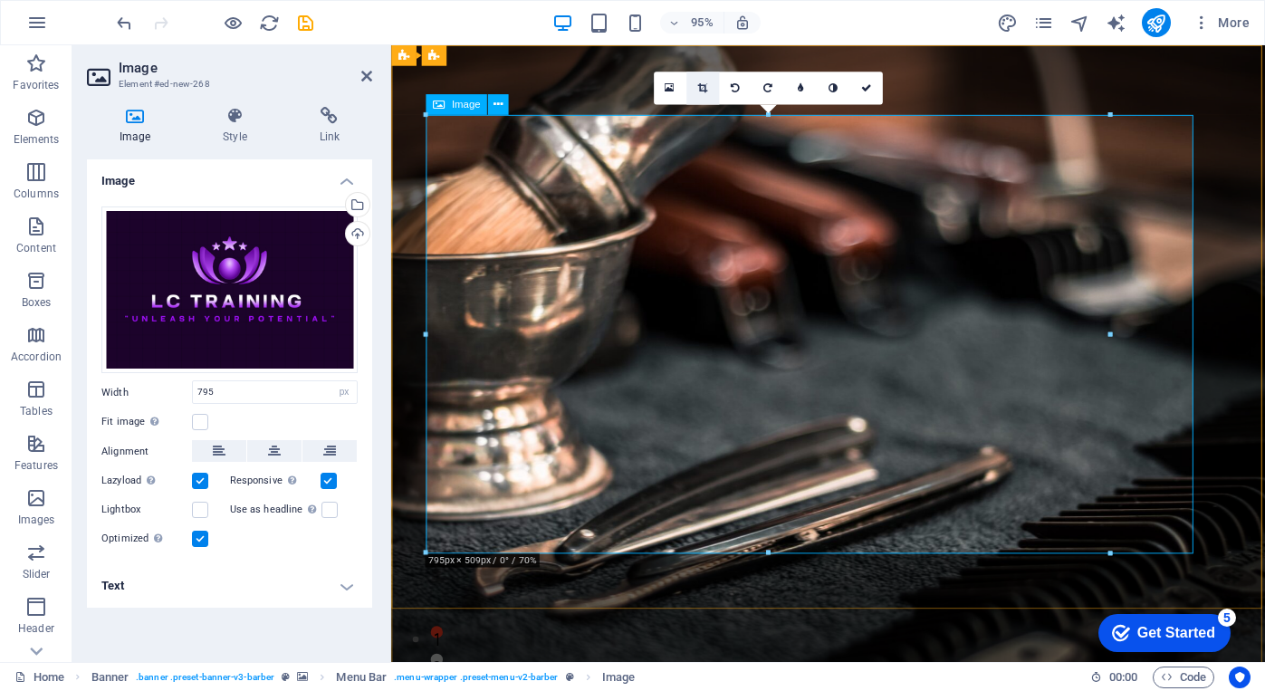
click at [699, 87] on icon at bounding box center [702, 88] width 10 height 10
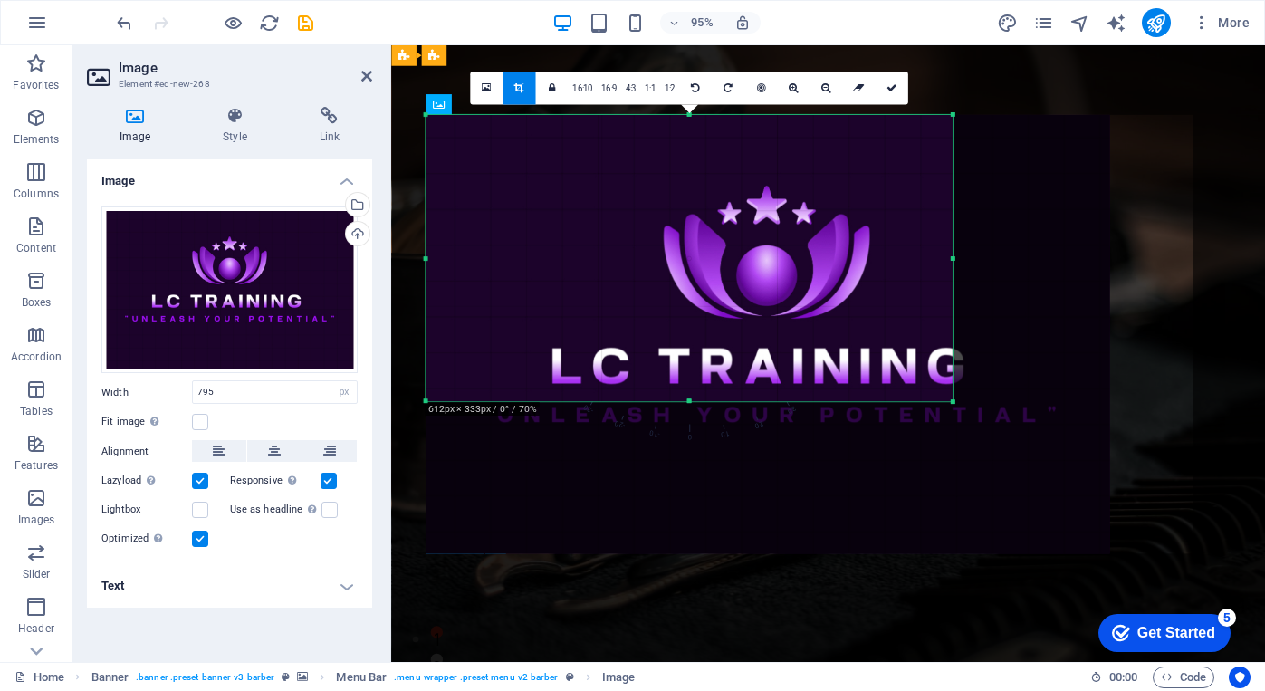
drag, startPoint x: 1109, startPoint y: 554, endPoint x: 883, endPoint y: 388, distance: 280.5
click at [883, 389] on div "180 170 160 150 140 130 120 110 100 90 80 70 60 50 40 30 20 10 0 -10 -20 -30 -4…" at bounding box center [688, 258] width 526 height 286
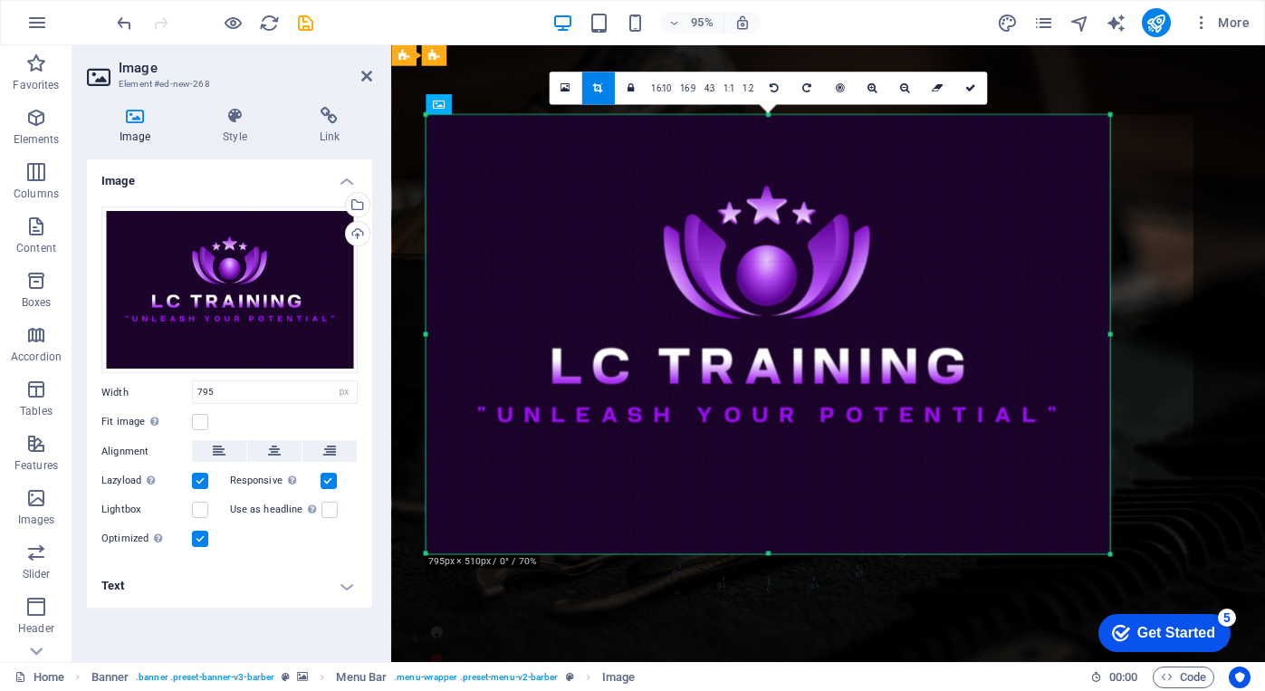
drag, startPoint x: 894, startPoint y: 397, endPoint x: 1114, endPoint y: 560, distance: 274.5
click at [1109, 554] on div "180 170 160 150 140 130 120 110 100 90 80 70 60 50 40 30 20 10 0 -10 -20 -30 -4…" at bounding box center [767, 334] width 684 height 439
click at [1085, 164] on div at bounding box center [767, 334] width 684 height 438
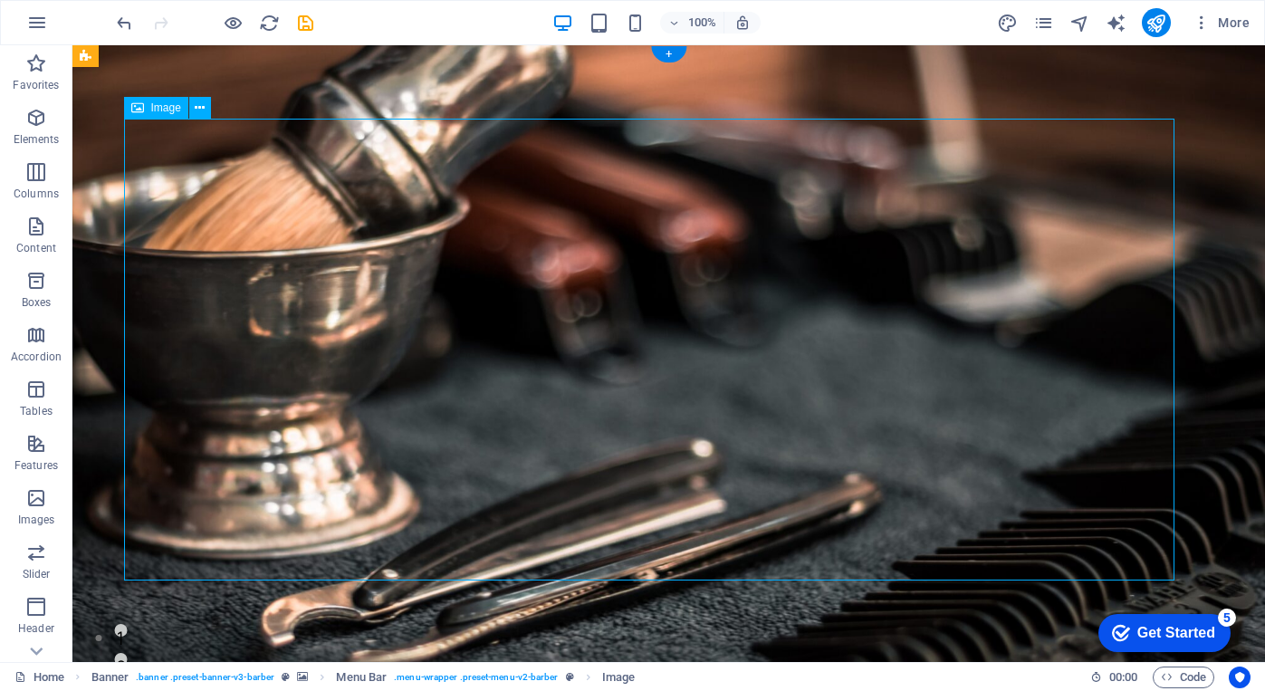
drag, startPoint x: 832, startPoint y: 564, endPoint x: 656, endPoint y: 433, distance: 219.3
drag, startPoint x: 739, startPoint y: 493, endPoint x: 687, endPoint y: 505, distance: 52.9
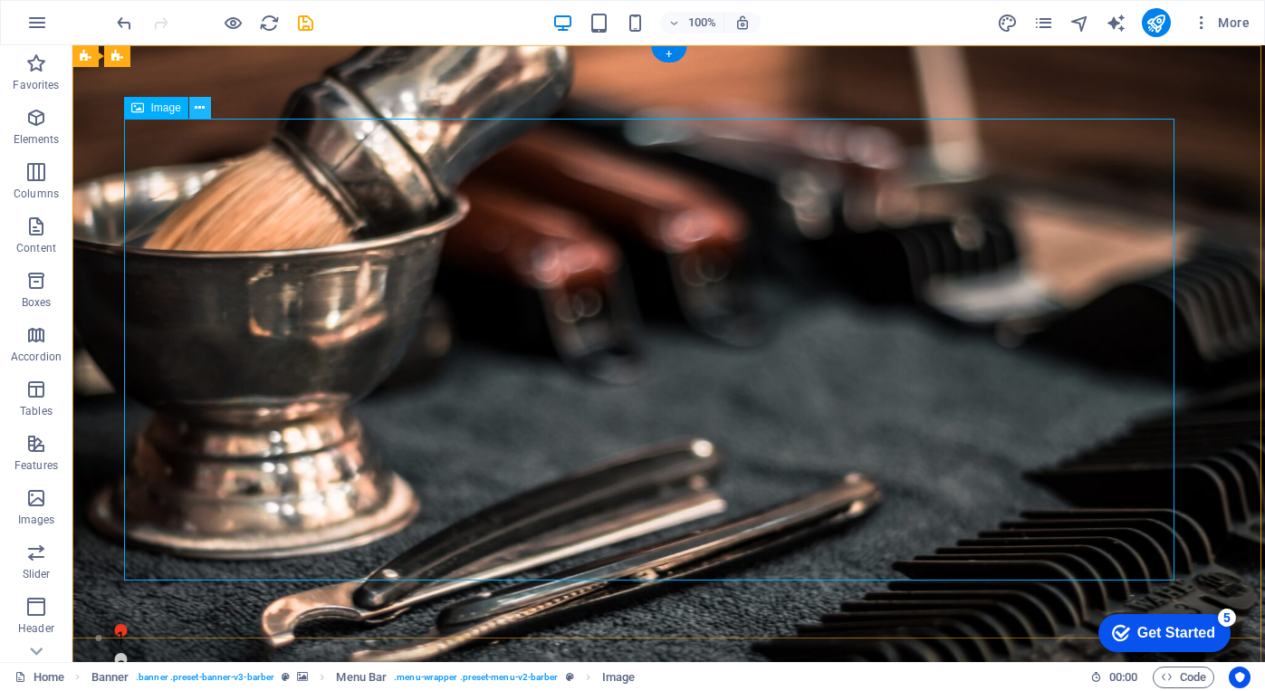
click at [206, 111] on button at bounding box center [200, 108] width 22 height 22
click at [0, 0] on icon at bounding box center [0, 0] width 0 height 0
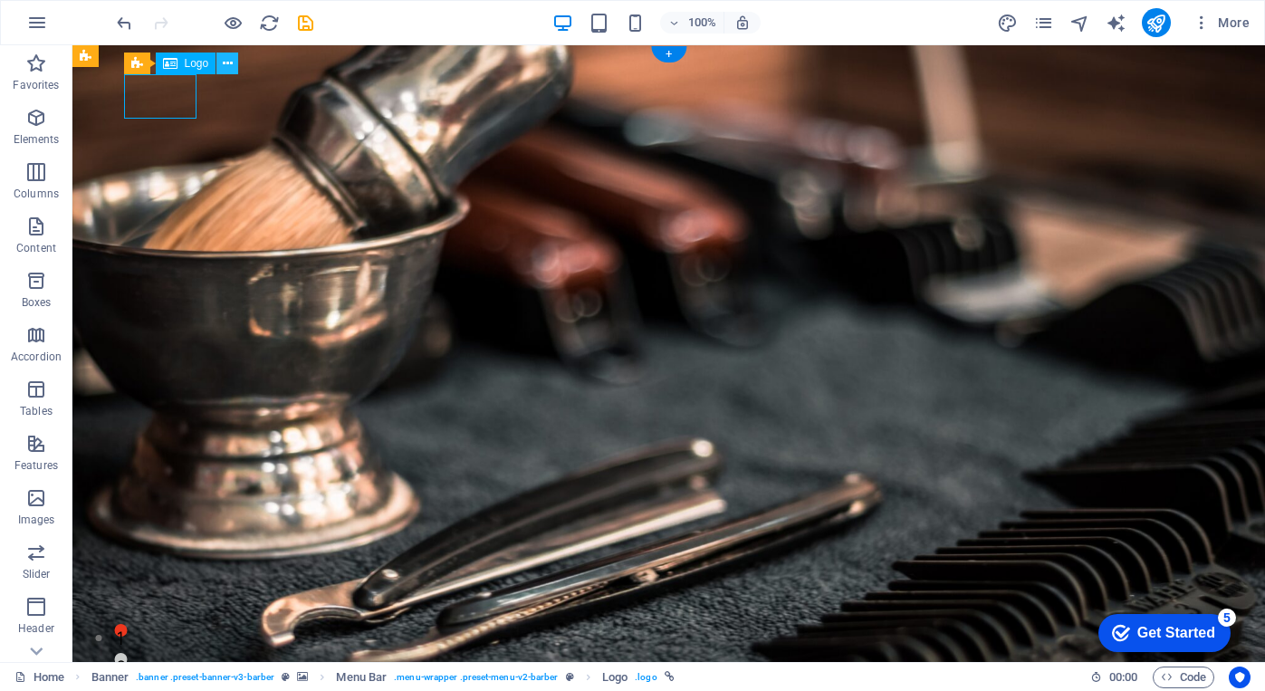
click at [227, 58] on icon at bounding box center [228, 63] width 10 height 19
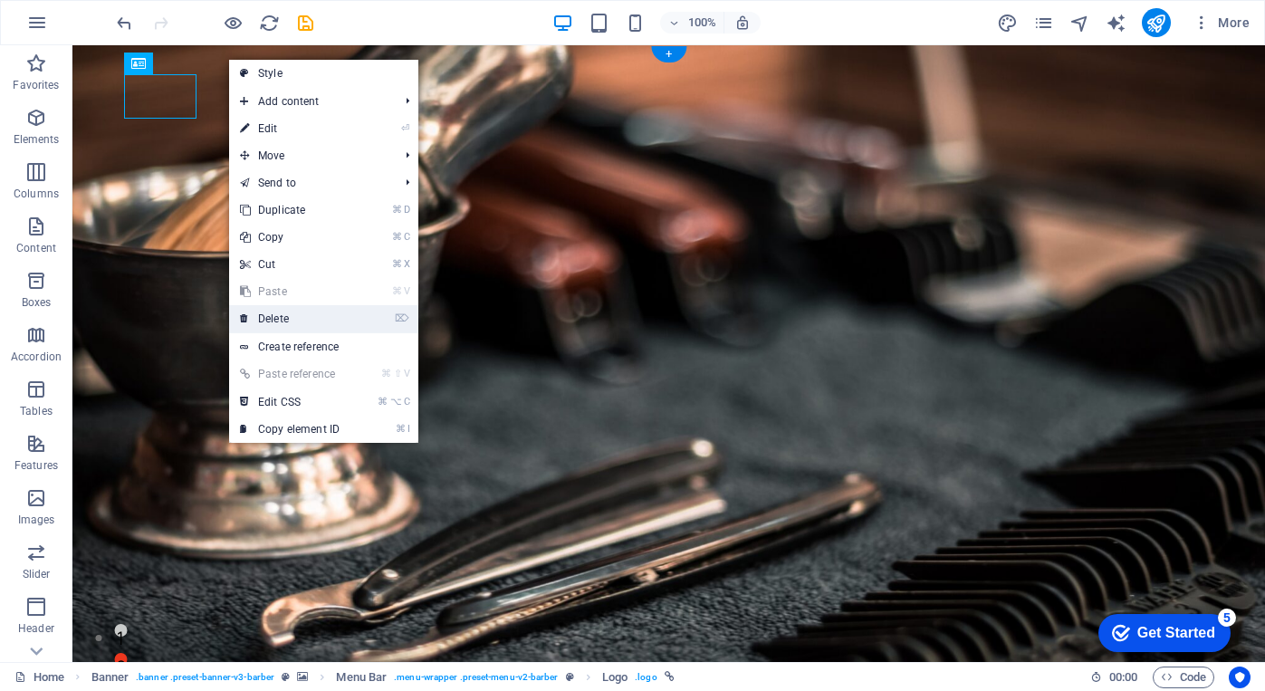
click at [307, 312] on link "⌦ Delete" at bounding box center [289, 318] width 121 height 27
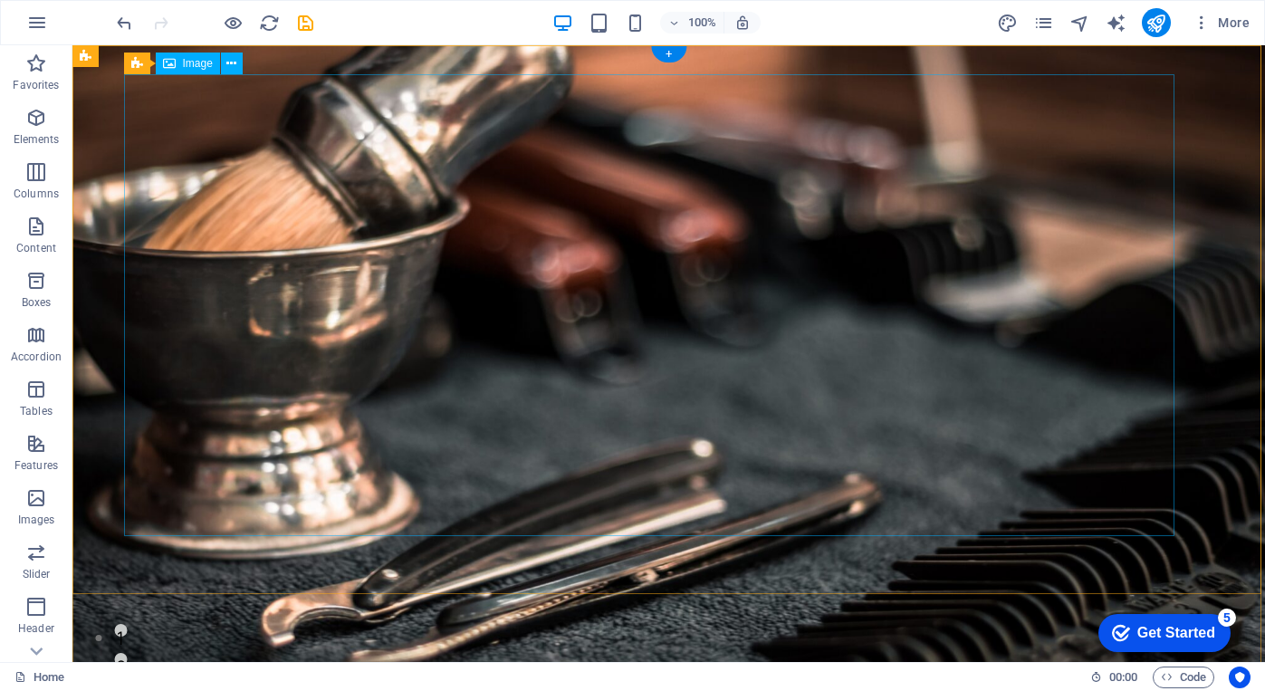
click at [219, 62] on div "Image" at bounding box center [188, 64] width 64 height 22
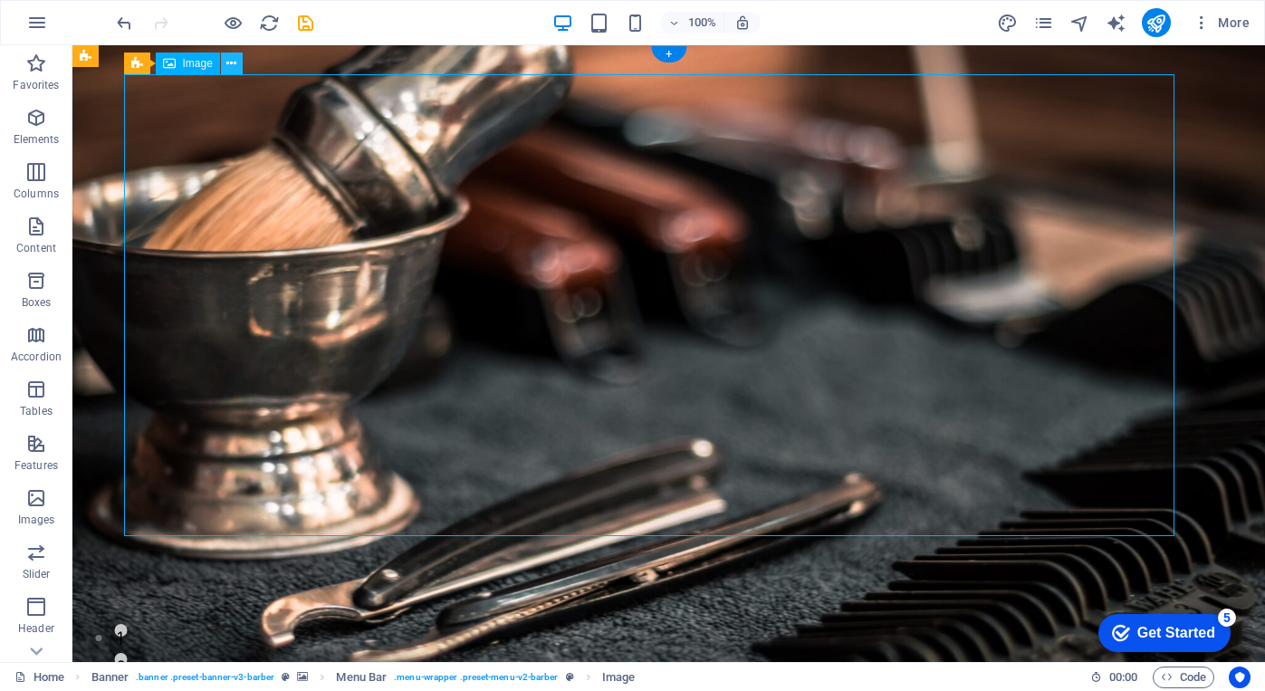
click at [223, 63] on button at bounding box center [232, 64] width 22 height 22
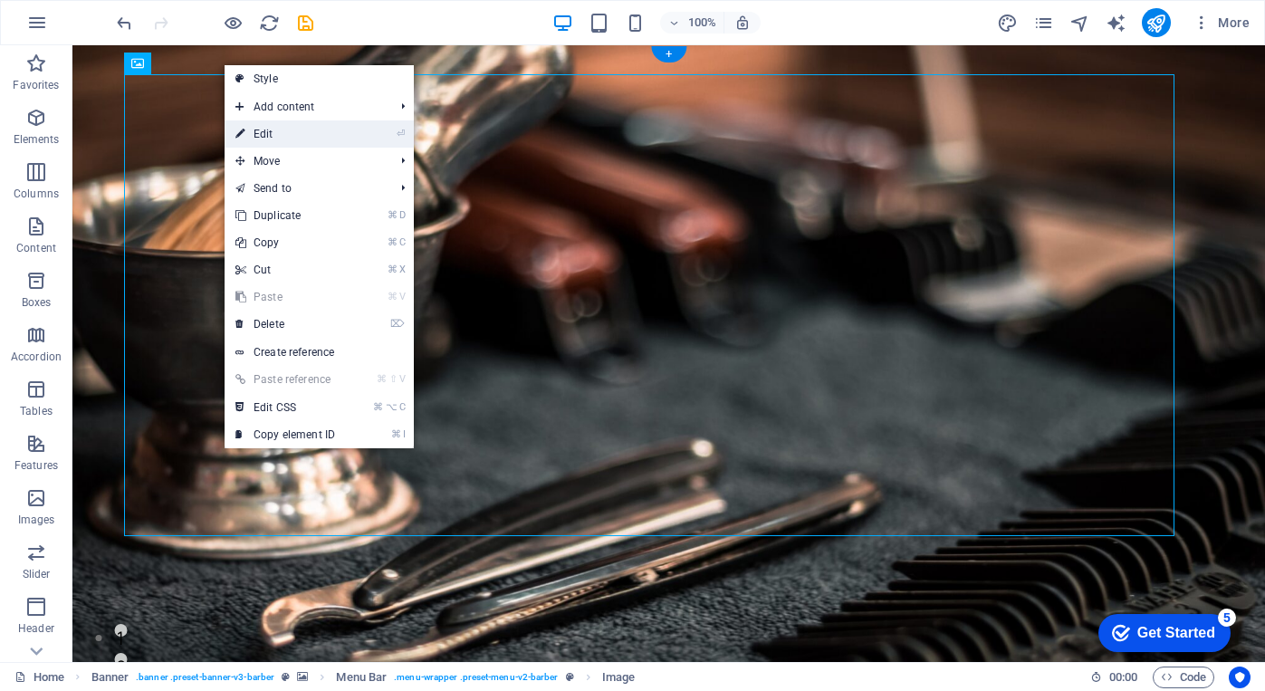
click at [288, 124] on link "⏎ Edit" at bounding box center [285, 133] width 121 height 27
select select "px"
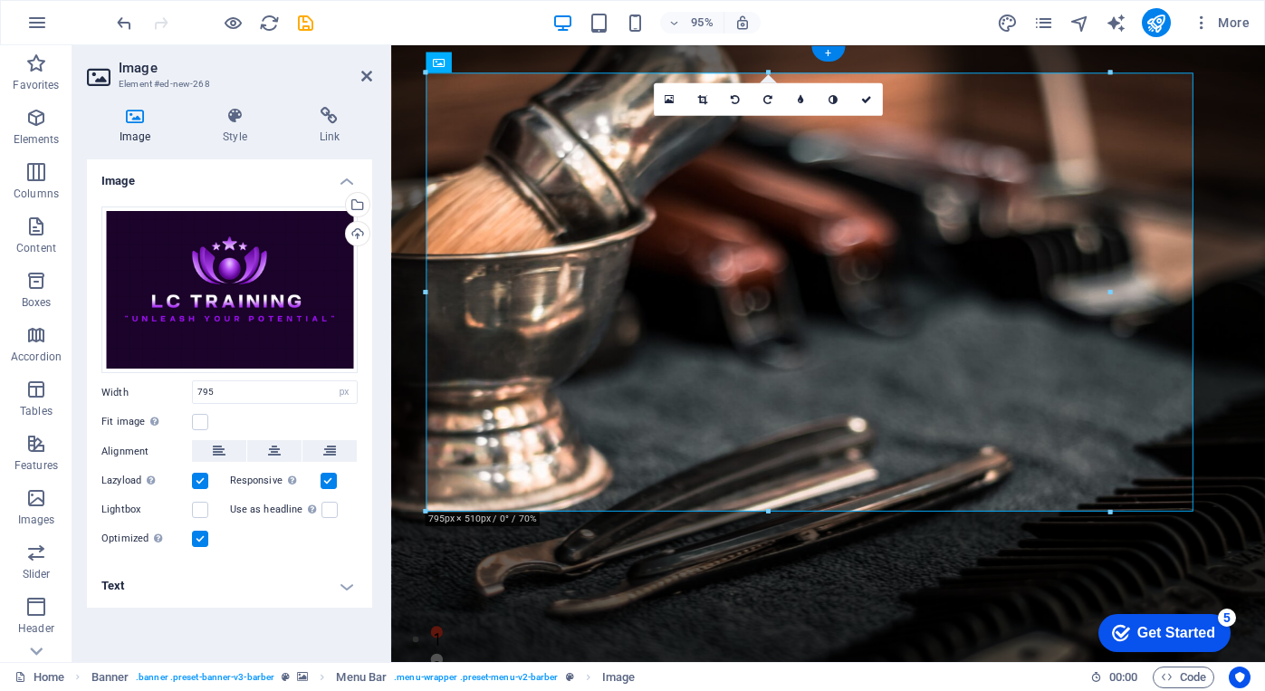
click at [134, 114] on icon at bounding box center [135, 116] width 96 height 18
click at [348, 180] on h4 "Image" at bounding box center [229, 175] width 285 height 33
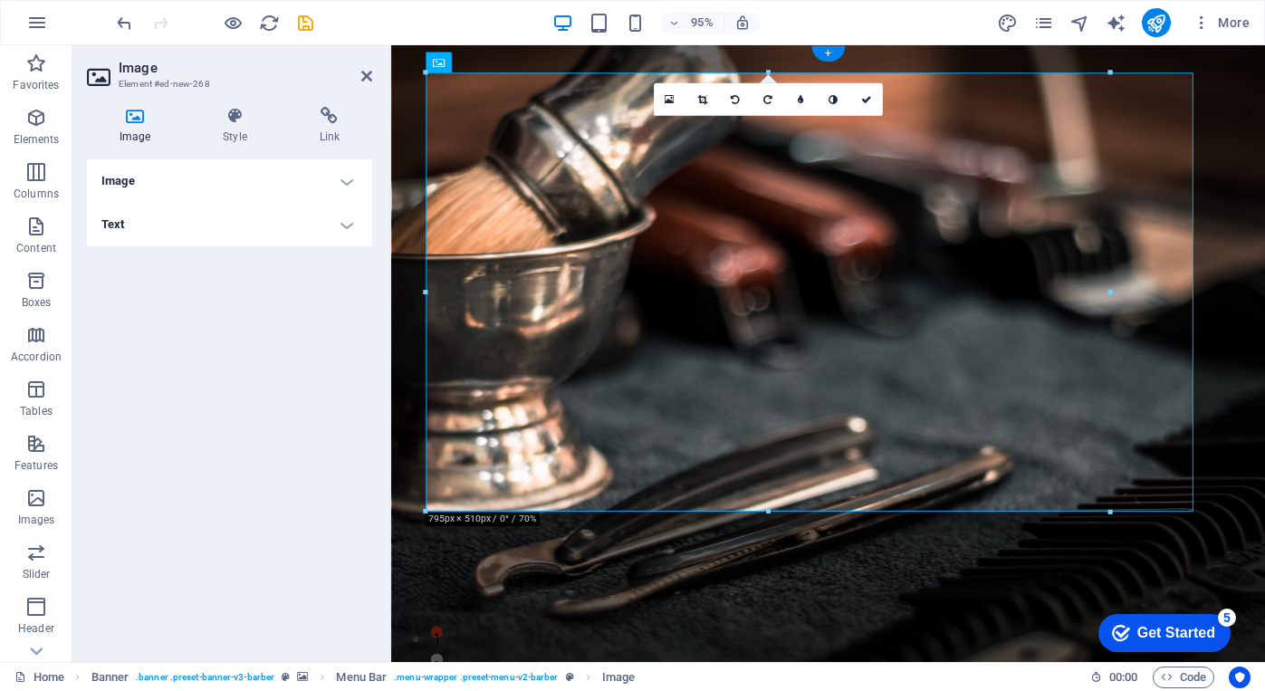
click at [343, 182] on h4 "Image" at bounding box center [229, 180] width 285 height 43
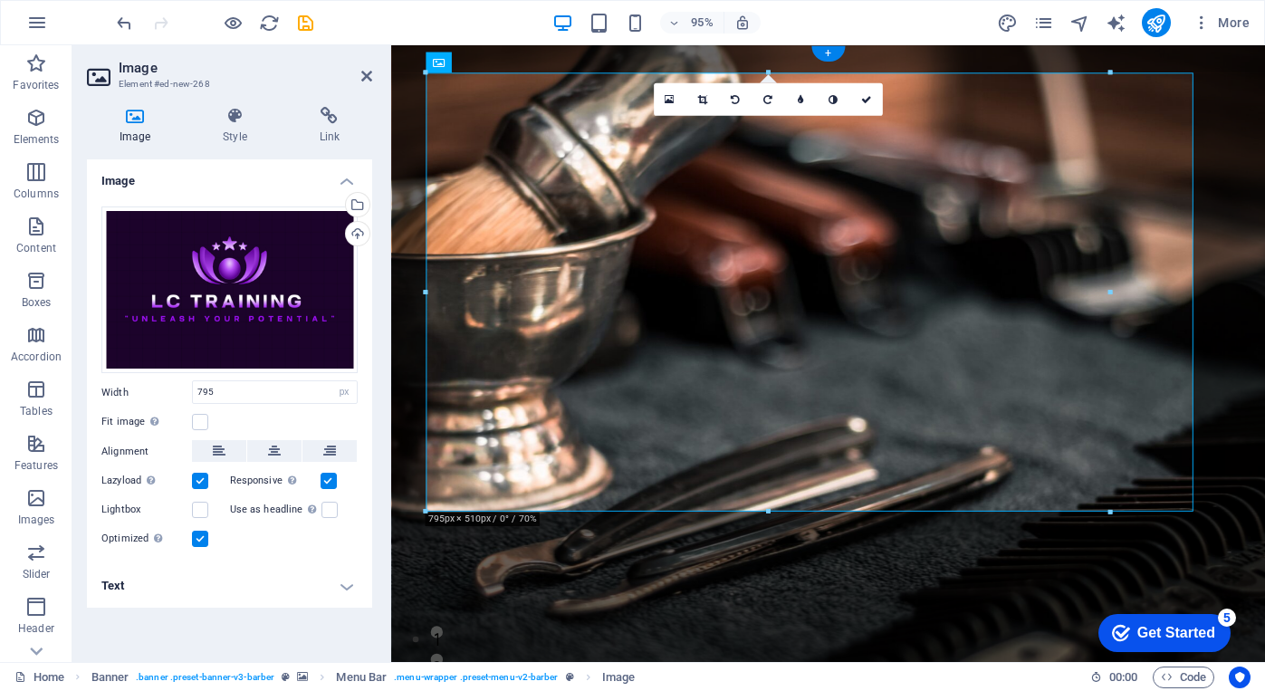
click at [374, 73] on aside "Image Element #ed-new-268 Image Style Link Image Drag files here, click to choo…" at bounding box center [231, 353] width 319 height 617
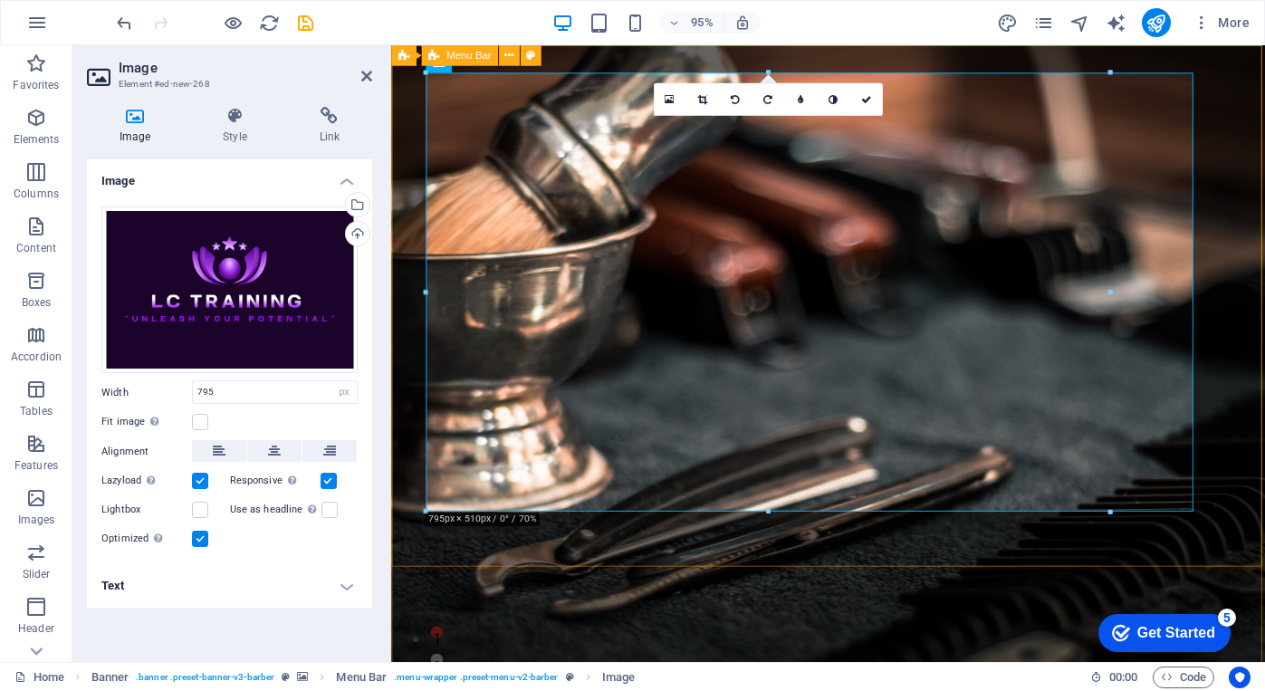
click at [0, 0] on span "Menu Bar" at bounding box center [0, 0] width 0 height 0
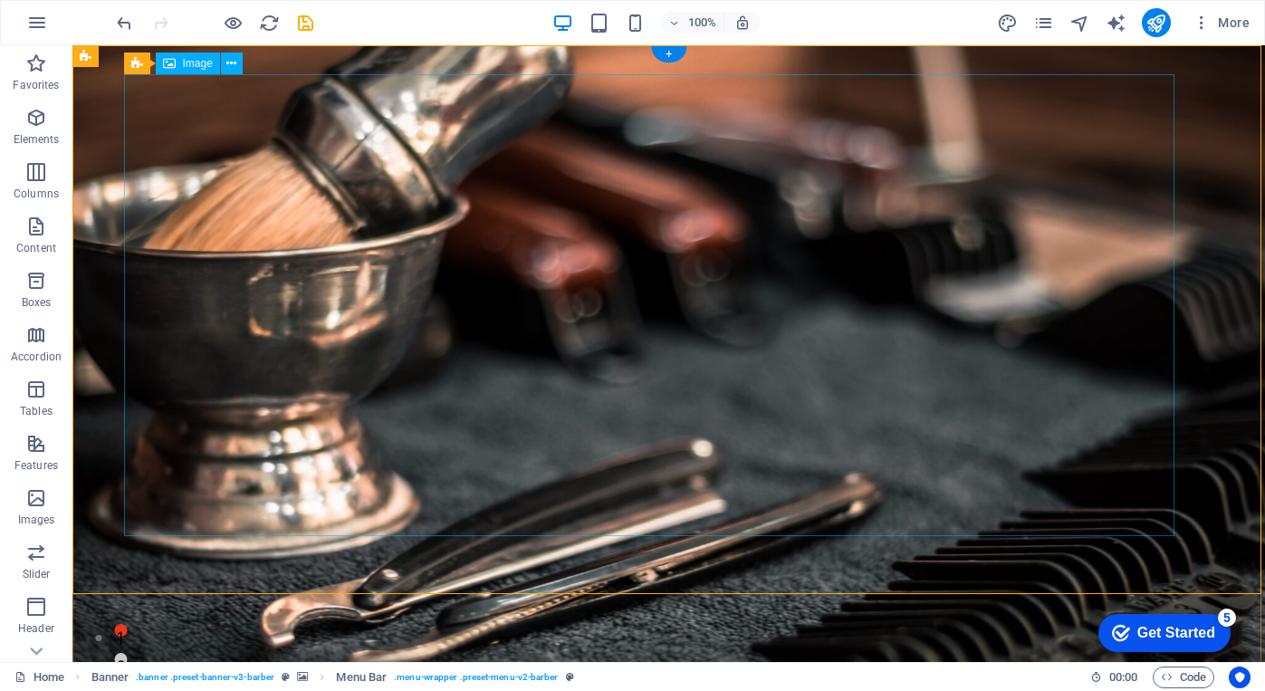
click at [184, 62] on span "Image" at bounding box center [198, 63] width 30 height 11
click at [222, 66] on button at bounding box center [232, 64] width 22 height 22
